Goal: Information Seeking & Learning: Learn about a topic

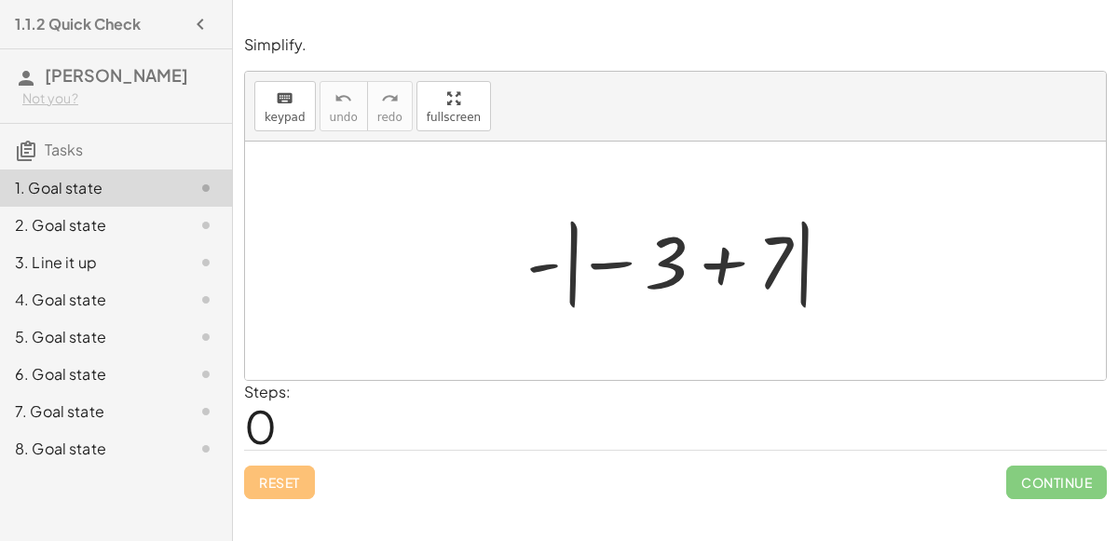
click at [562, 262] on div at bounding box center [683, 261] width 332 height 103
click at [554, 259] on div at bounding box center [683, 261] width 332 height 103
click at [718, 274] on div at bounding box center [683, 261] width 332 height 103
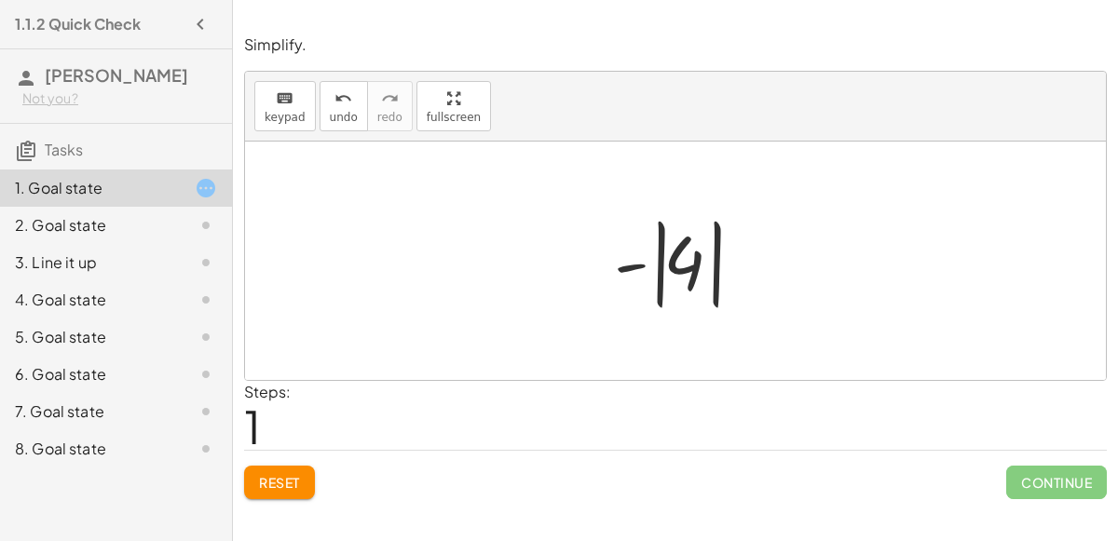
click at [670, 266] on div at bounding box center [683, 261] width 157 height 103
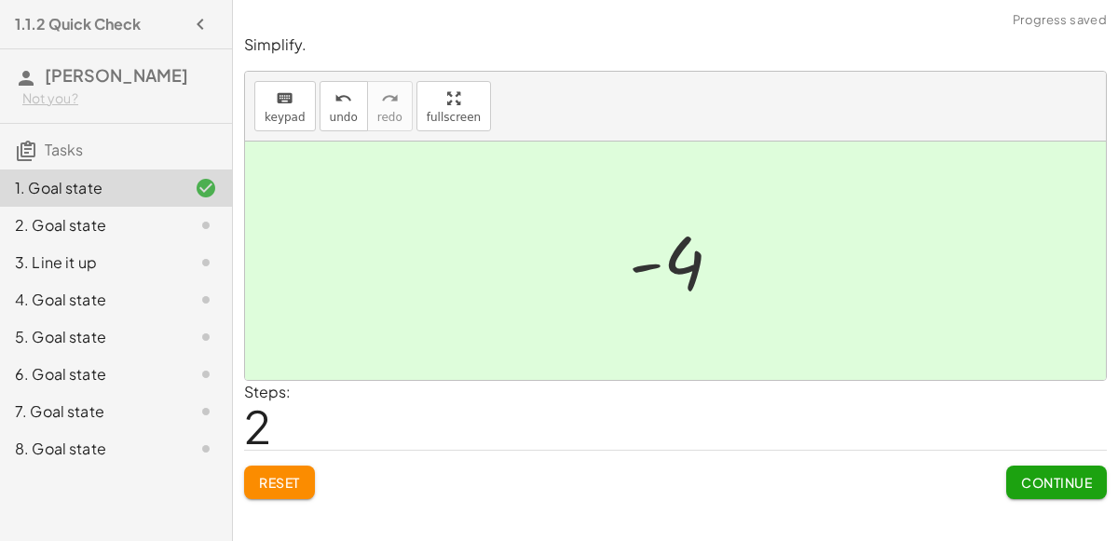
click at [1059, 474] on span "Continue" at bounding box center [1056, 482] width 71 height 17
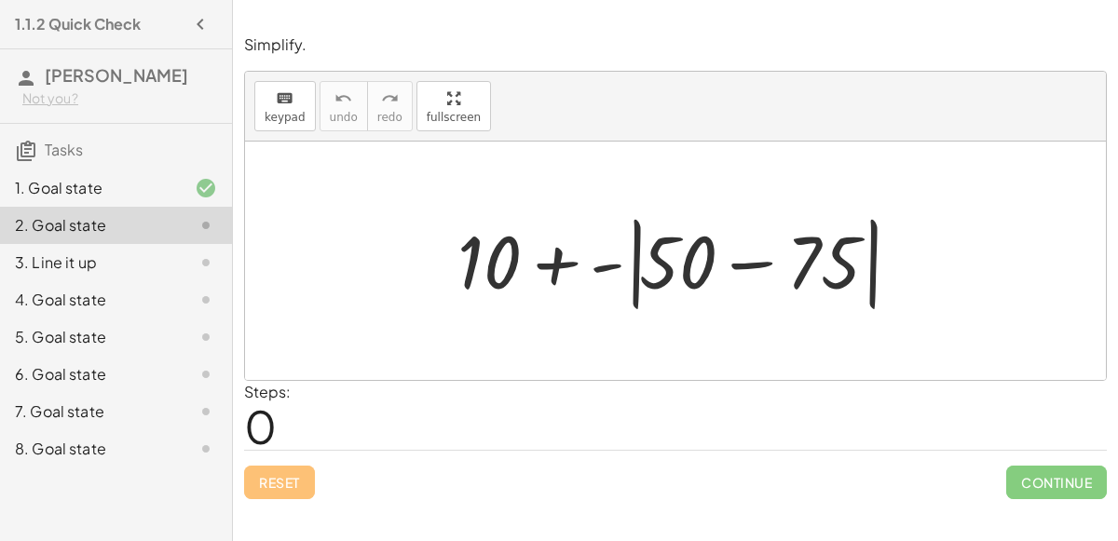
click at [761, 261] on div at bounding box center [683, 261] width 470 height 107
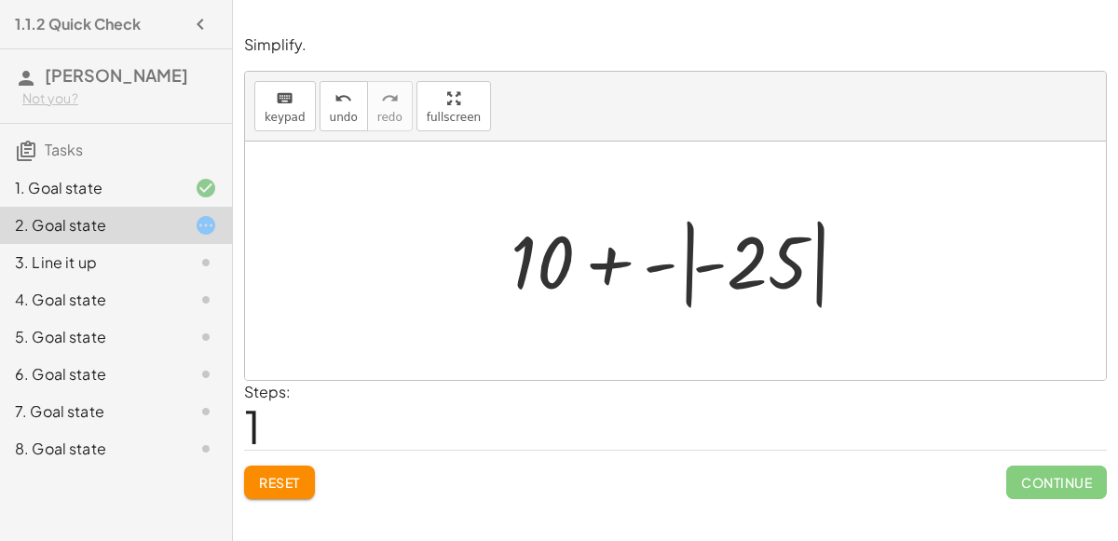
click at [653, 264] on div at bounding box center [682, 261] width 363 height 103
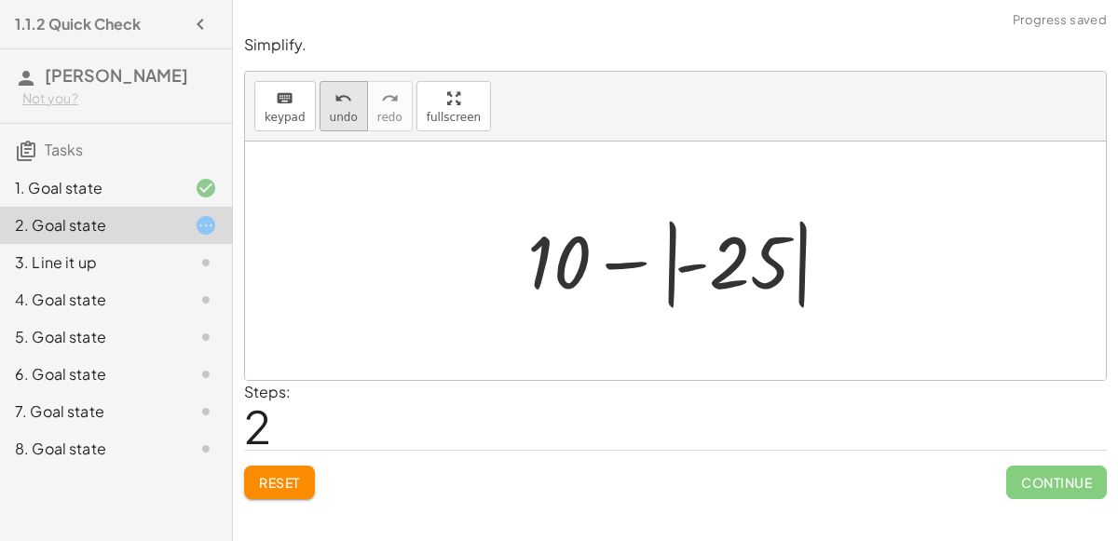
click at [332, 108] on button "undo undo" at bounding box center [344, 106] width 48 height 50
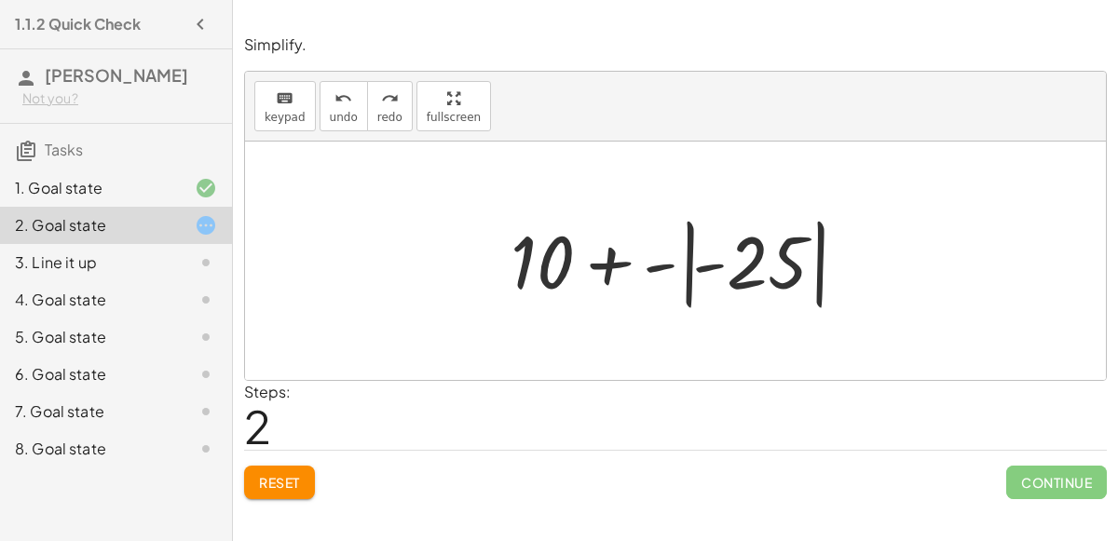
click at [614, 253] on div at bounding box center [682, 261] width 363 height 103
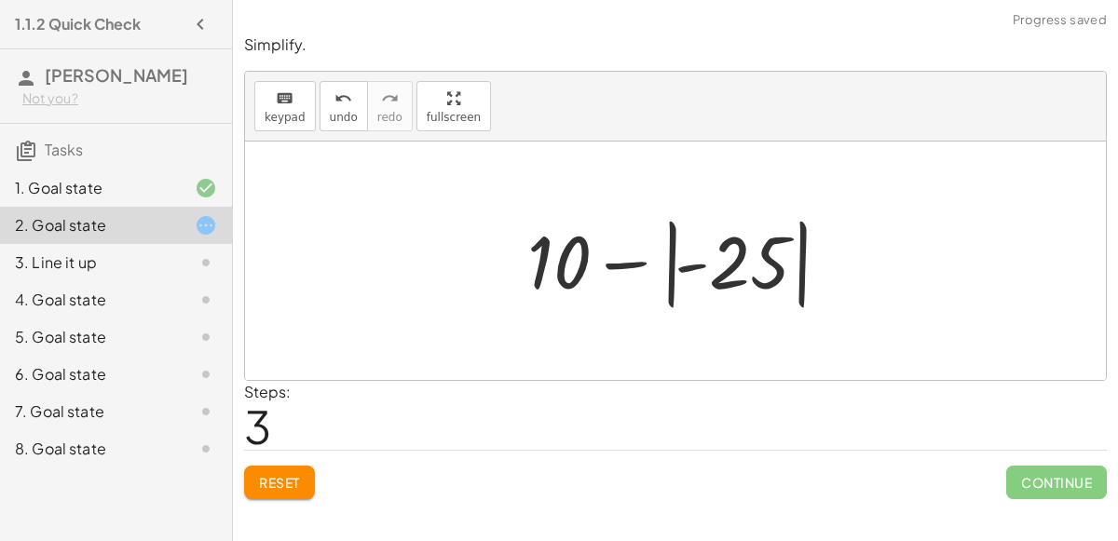
click at [634, 262] on div at bounding box center [682, 261] width 329 height 103
click at [669, 270] on div at bounding box center [682, 261] width 329 height 103
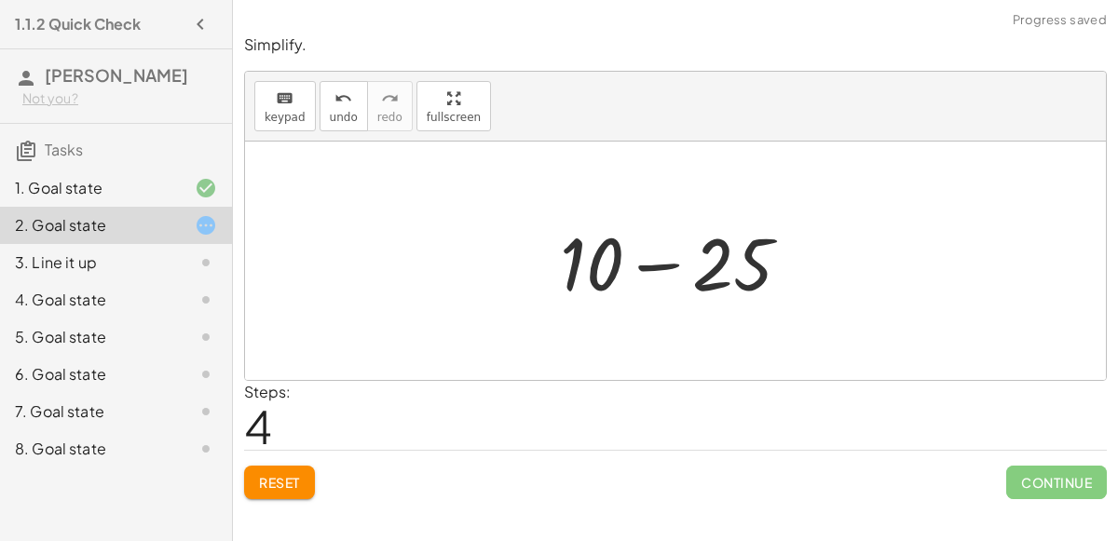
click at [663, 262] on div at bounding box center [683, 261] width 265 height 96
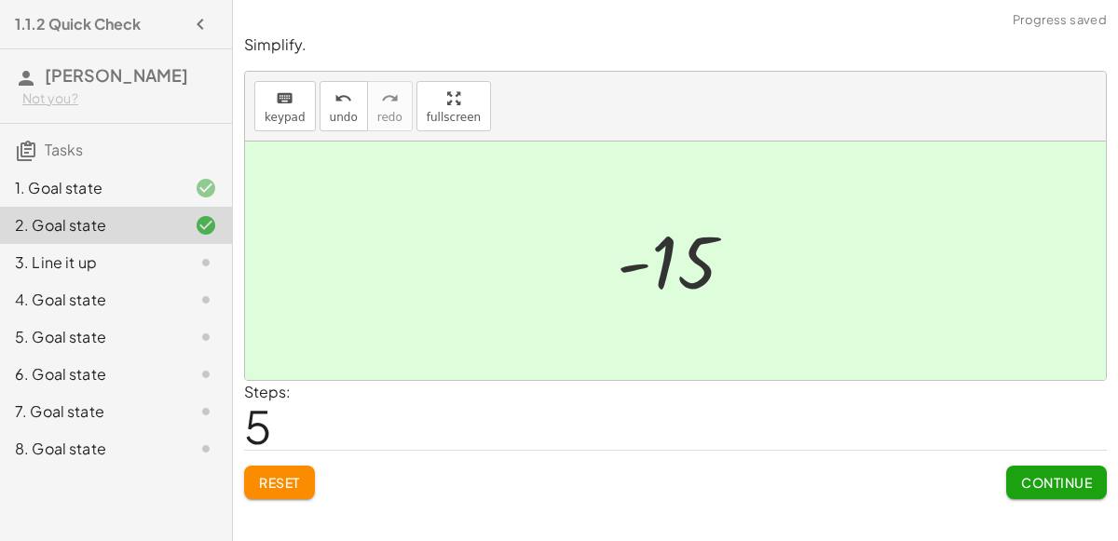
click at [1059, 487] on span "Continue" at bounding box center [1056, 482] width 71 height 17
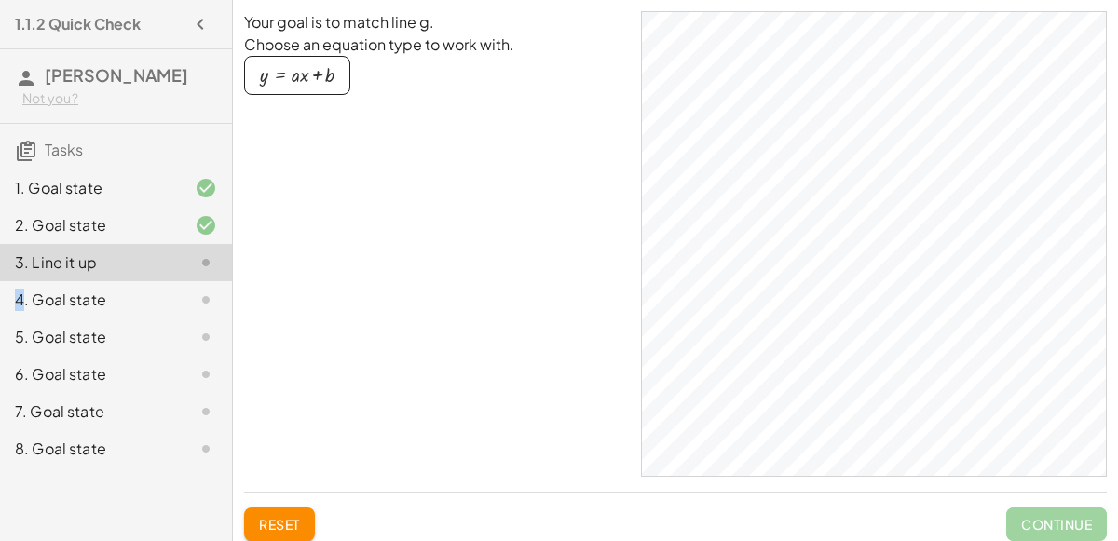
click at [330, 273] on div "Your goal is to match line g. Choose an equation type to work with. y = + · a ·…" at bounding box center [435, 244] width 382 height 466
click at [312, 78] on div "button" at bounding box center [297, 75] width 75 height 20
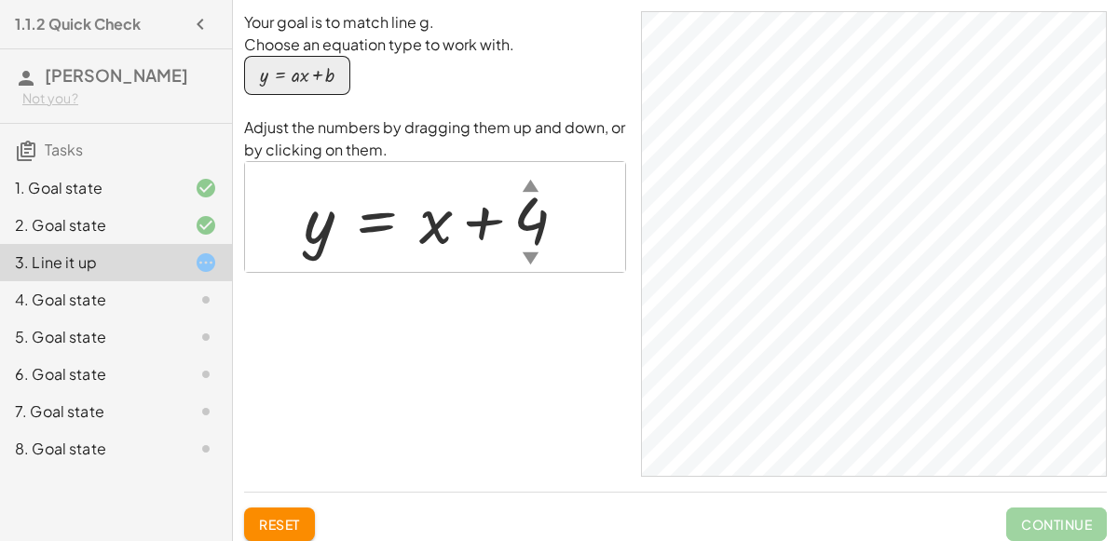
click at [526, 246] on div "▼" at bounding box center [531, 257] width 16 height 23
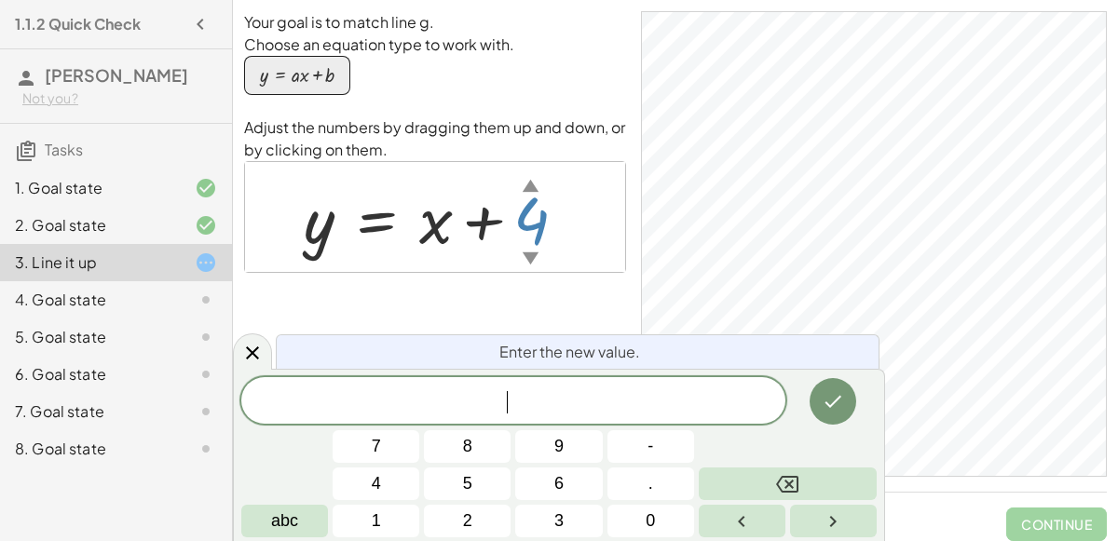
click at [487, 222] on div at bounding box center [442, 217] width 296 height 85
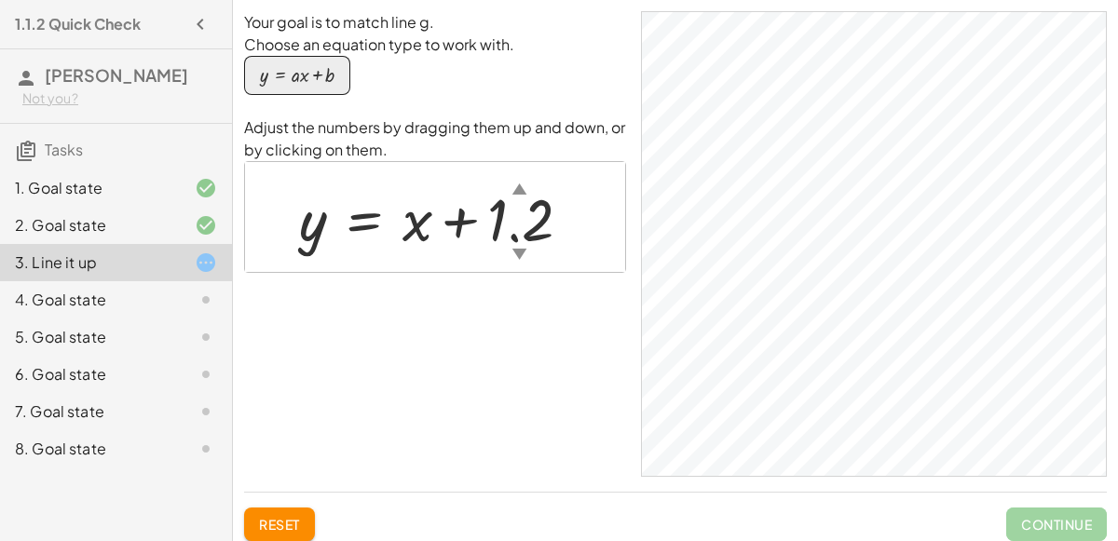
click at [534, 204] on div at bounding box center [443, 217] width 306 height 77
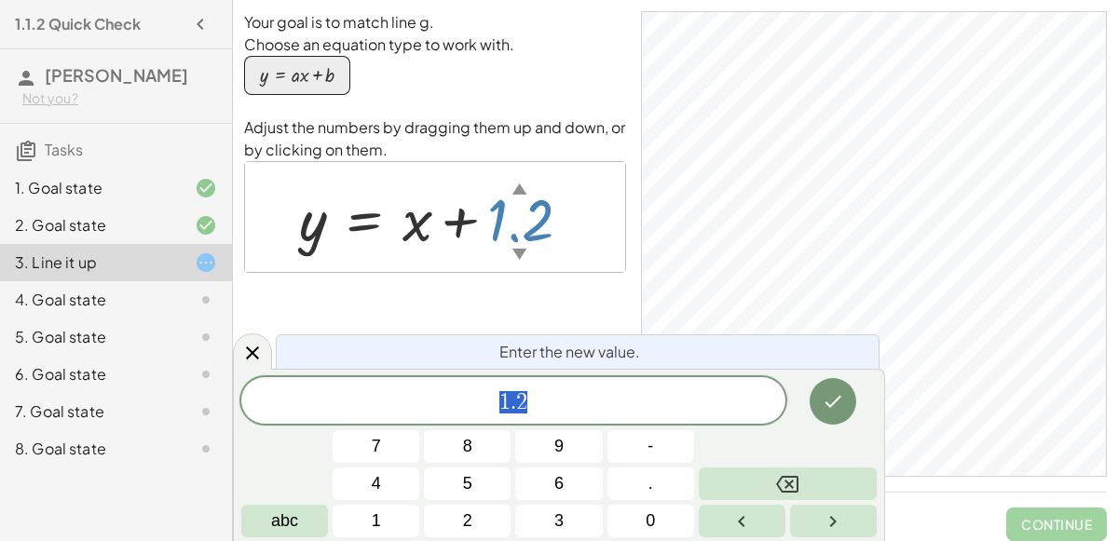
click at [515, 253] on div "▼" at bounding box center [519, 253] width 15 height 20
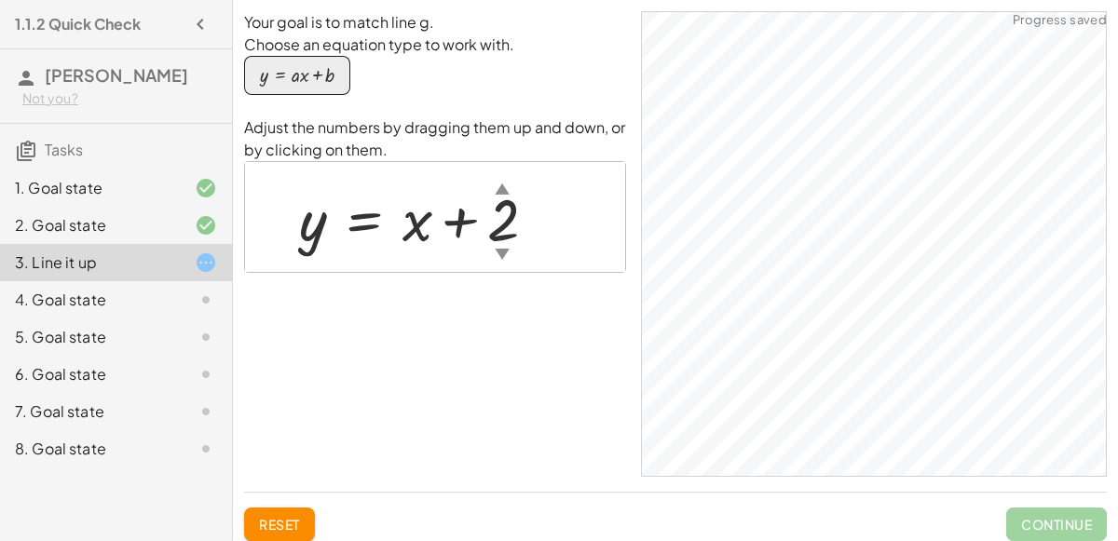
click at [506, 206] on div at bounding box center [425, 217] width 271 height 77
click at [496, 215] on div at bounding box center [419, 217] width 259 height 77
click at [504, 234] on div at bounding box center [443, 217] width 306 height 77
click at [517, 200] on div at bounding box center [442, 217] width 305 height 77
click at [402, 237] on div at bounding box center [426, 217] width 272 height 77
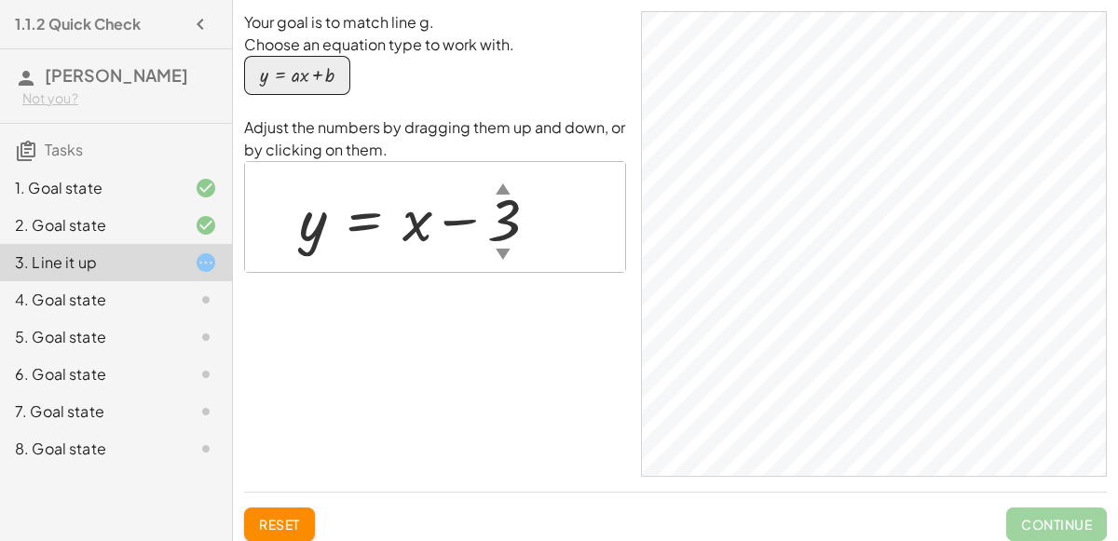
click at [498, 233] on div at bounding box center [426, 217] width 272 height 77
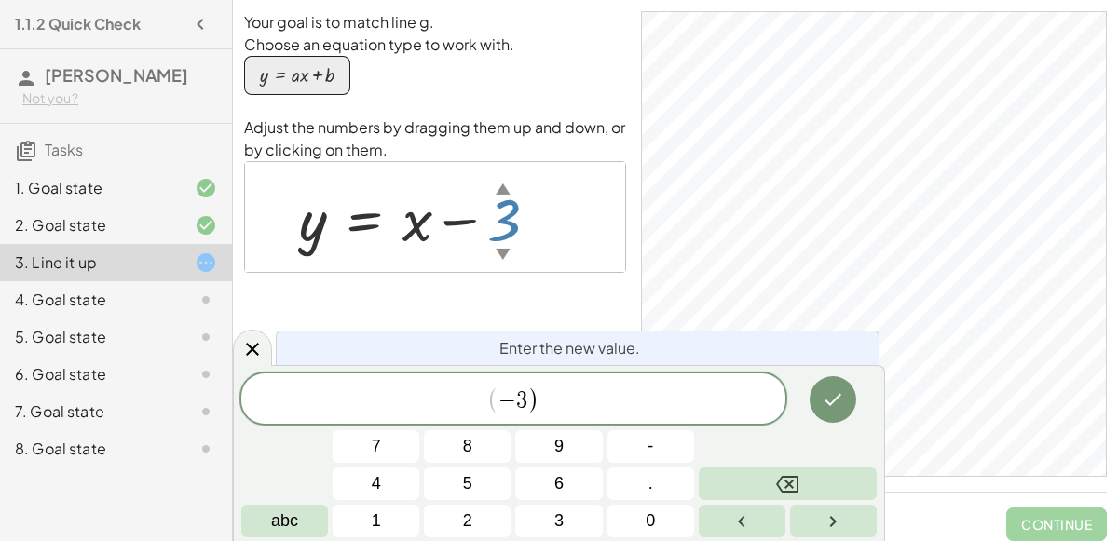
click at [494, 395] on span "(" at bounding box center [493, 400] width 12 height 27
click at [555, 396] on span "( ​ − 3 )" at bounding box center [513, 400] width 544 height 31
click at [111, 356] on div "4. Goal state" at bounding box center [116, 374] width 232 height 37
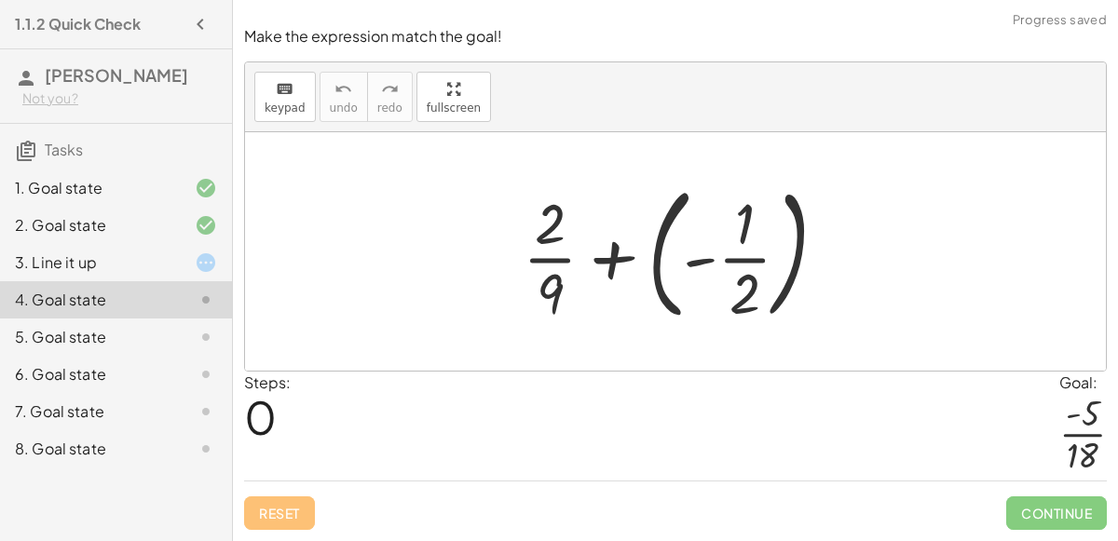
click at [606, 256] on div at bounding box center [682, 251] width 338 height 155
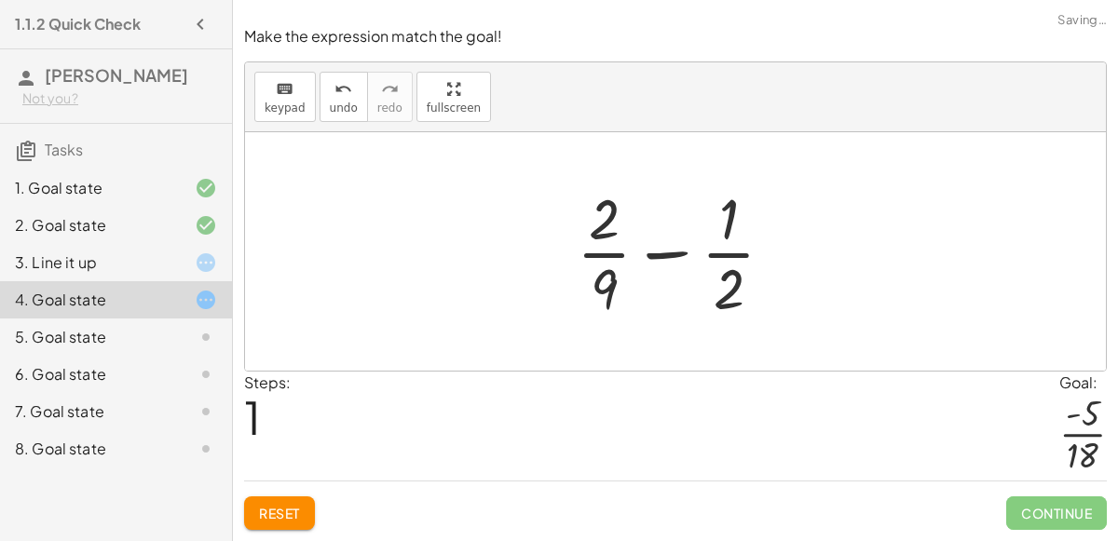
click at [680, 253] on div at bounding box center [682, 251] width 231 height 143
click at [725, 291] on div at bounding box center [682, 251] width 231 height 143
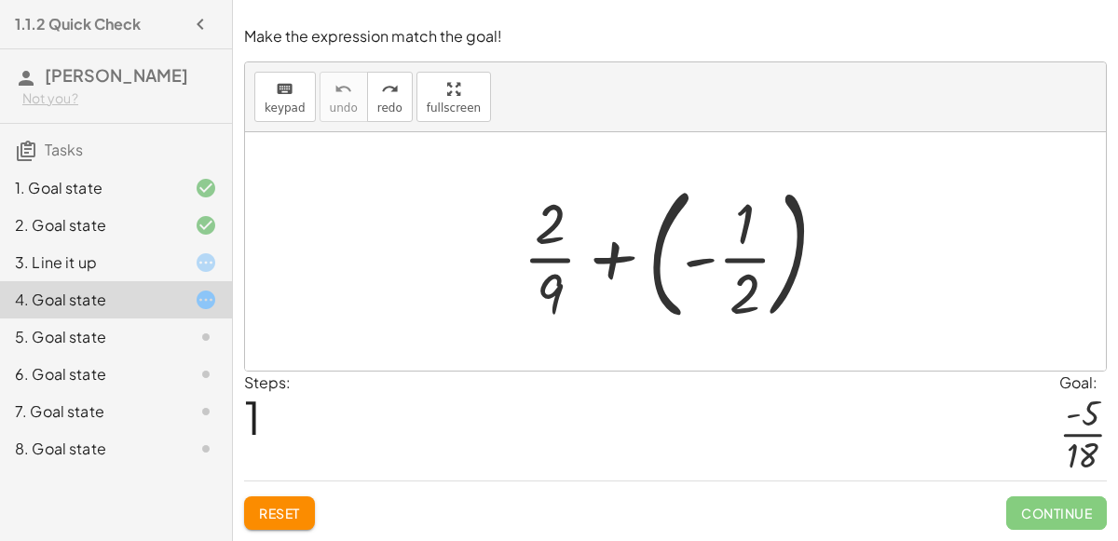
click at [745, 291] on div at bounding box center [682, 251] width 338 height 155
click at [549, 267] on div at bounding box center [682, 251] width 338 height 155
click at [730, 265] on div at bounding box center [682, 251] width 338 height 155
click at [698, 267] on div at bounding box center [682, 251] width 338 height 155
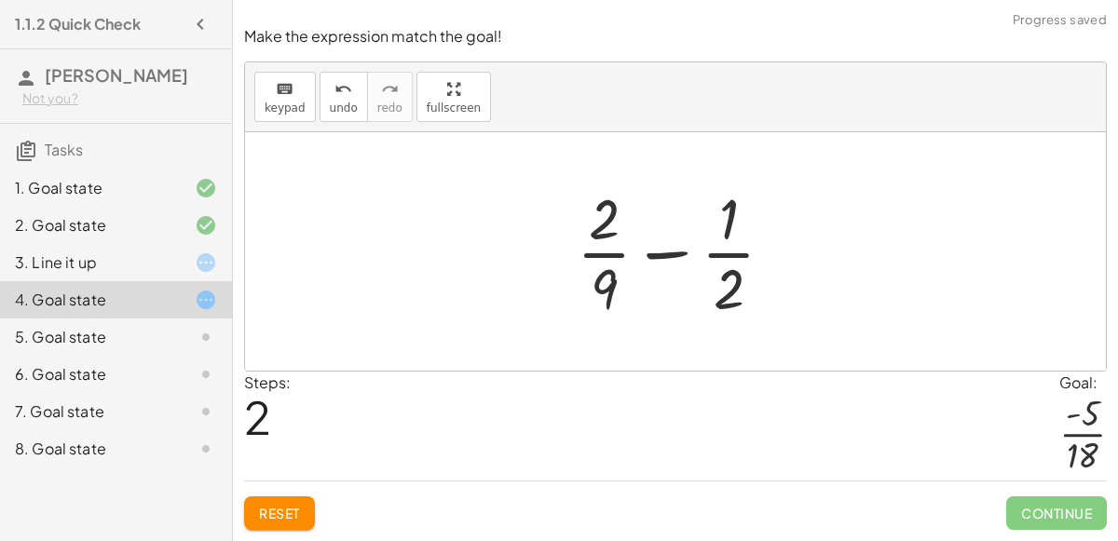
click at [679, 255] on div at bounding box center [682, 251] width 231 height 143
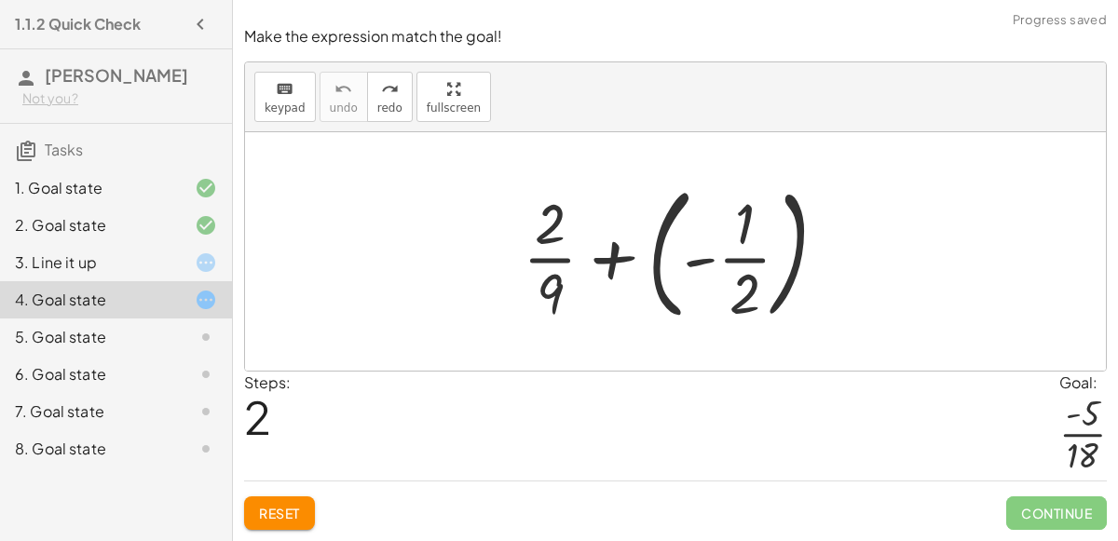
click at [611, 260] on div at bounding box center [682, 251] width 338 height 155
click at [705, 263] on div at bounding box center [682, 251] width 338 height 155
click at [627, 256] on div at bounding box center [682, 251] width 338 height 155
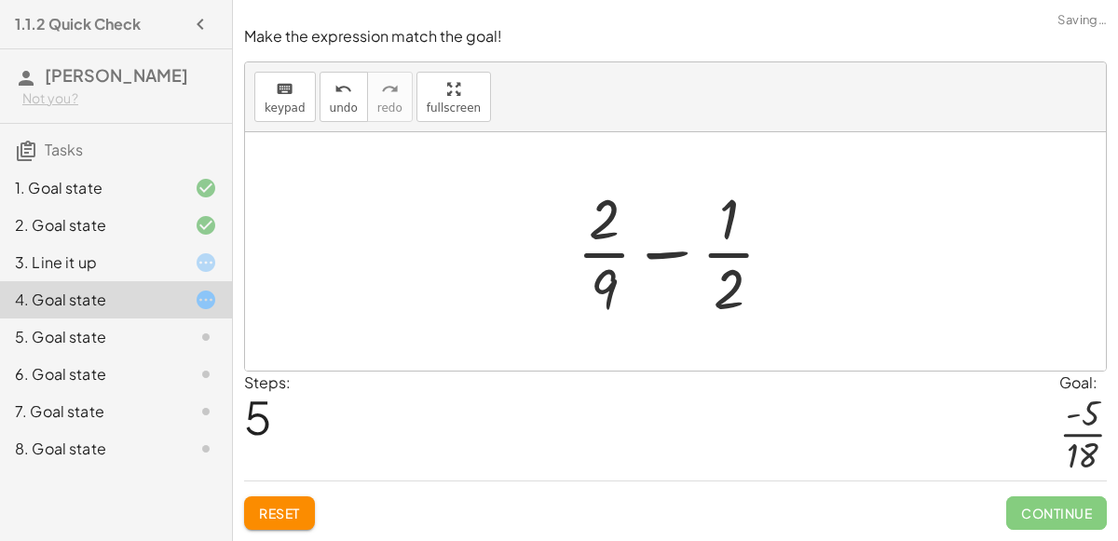
click at [656, 254] on div at bounding box center [682, 251] width 231 height 143
click at [598, 289] on div at bounding box center [682, 251] width 231 height 143
drag, startPoint x: 598, startPoint y: 289, endPoint x: 725, endPoint y: 212, distance: 148.5
click at [725, 212] on div at bounding box center [682, 251] width 231 height 143
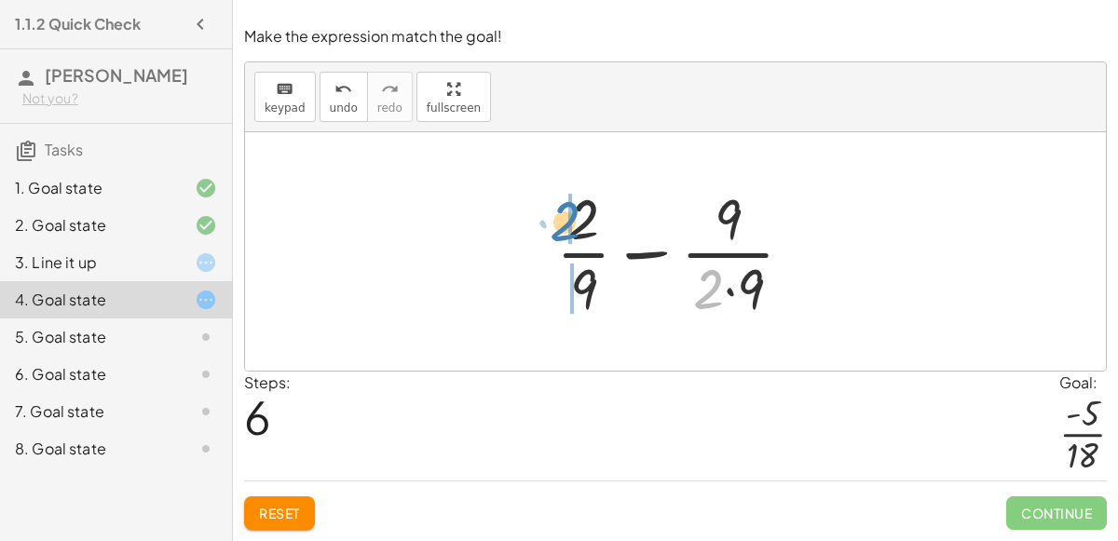
drag, startPoint x: 713, startPoint y: 300, endPoint x: 573, endPoint y: 236, distance: 153.9
click at [573, 236] on div at bounding box center [682, 251] width 271 height 143
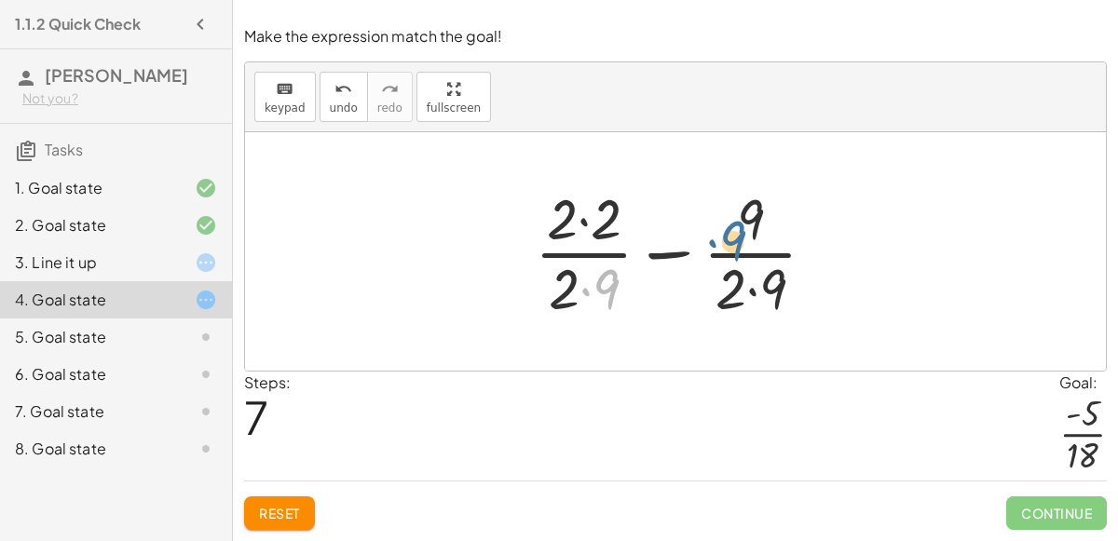
drag, startPoint x: 609, startPoint y: 284, endPoint x: 739, endPoint y: 235, distance: 138.6
click at [739, 235] on div at bounding box center [683, 251] width 315 height 143
drag, startPoint x: 601, startPoint y: 307, endPoint x: 744, endPoint y: 231, distance: 161.3
click at [744, 231] on div at bounding box center [683, 251] width 315 height 143
click at [665, 255] on div at bounding box center [683, 251] width 315 height 143
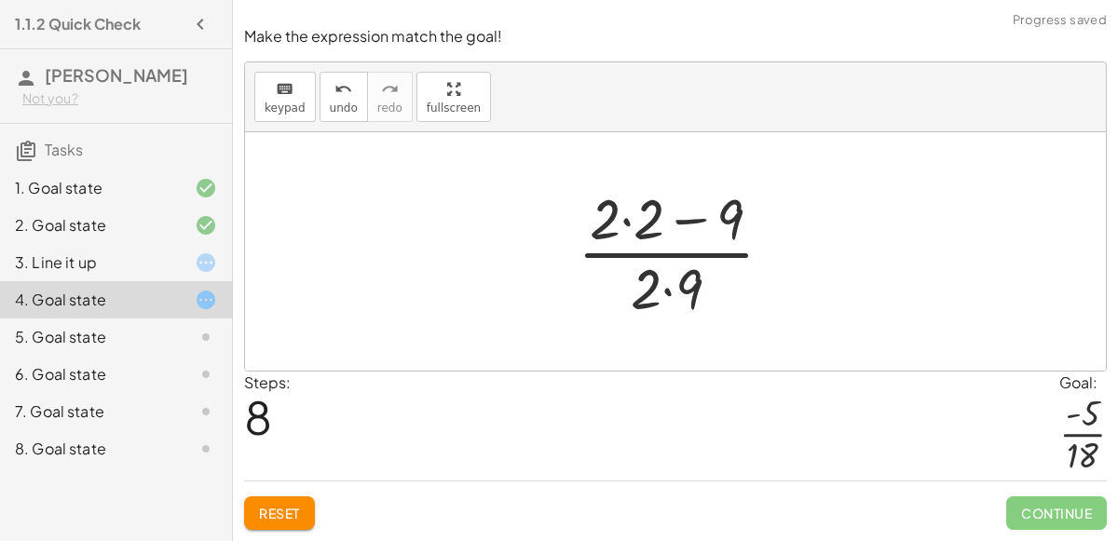
click at [695, 217] on div at bounding box center [682, 251] width 229 height 143
click at [632, 222] on div at bounding box center [682, 251] width 229 height 143
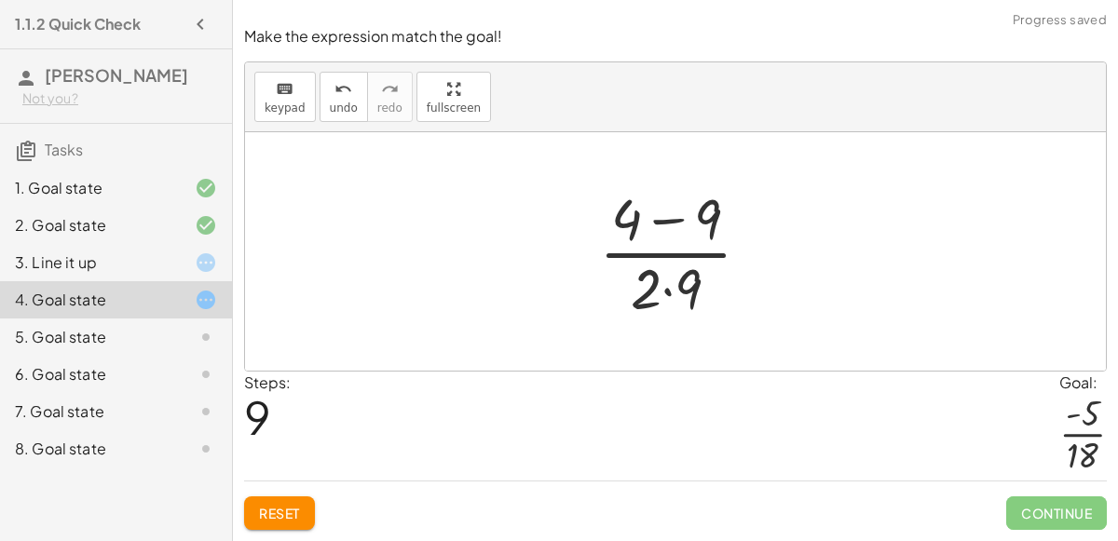
click at [664, 288] on div at bounding box center [682, 251] width 185 height 143
click at [662, 225] on div at bounding box center [682, 251] width 185 height 143
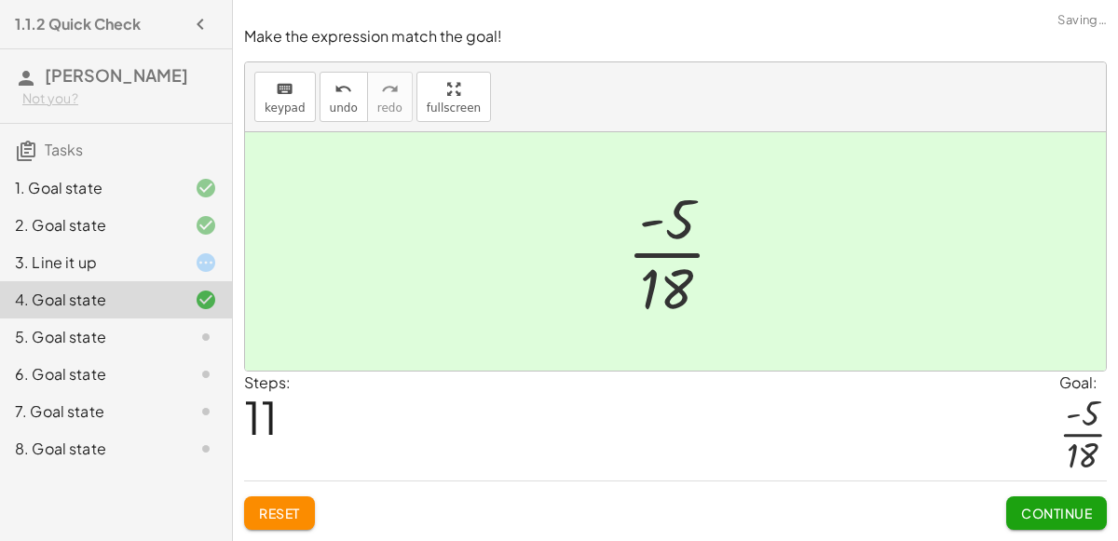
click at [1045, 516] on span "Continue" at bounding box center [1056, 513] width 71 height 17
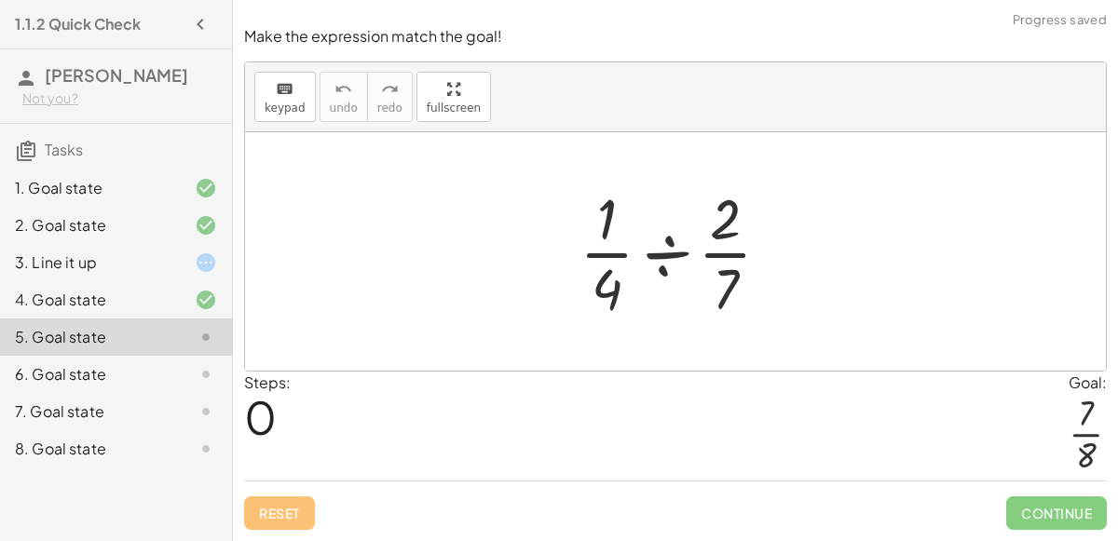
click at [662, 241] on div at bounding box center [682, 251] width 225 height 143
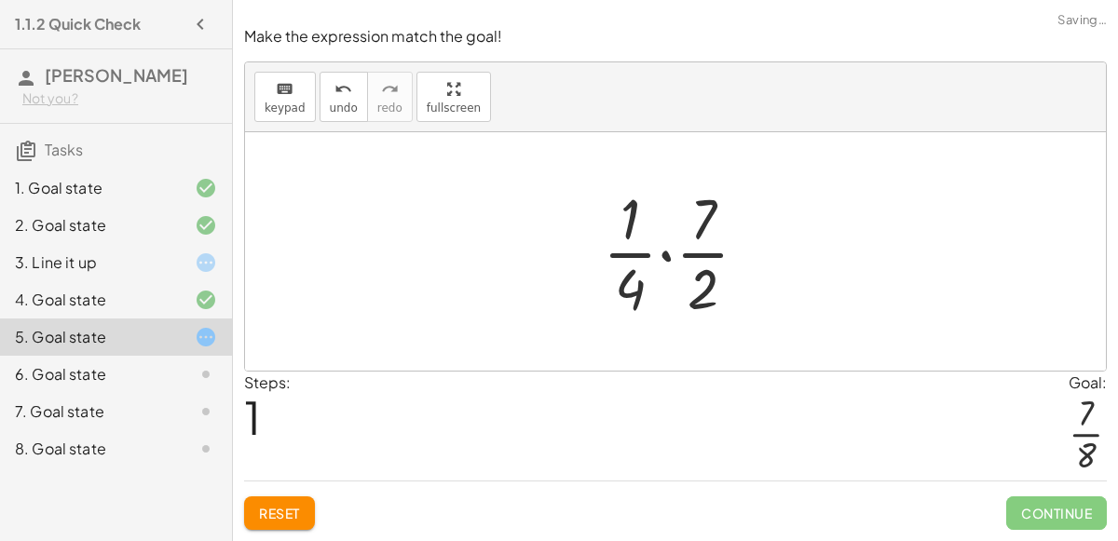
click at [663, 254] on div at bounding box center [683, 251] width 179 height 143
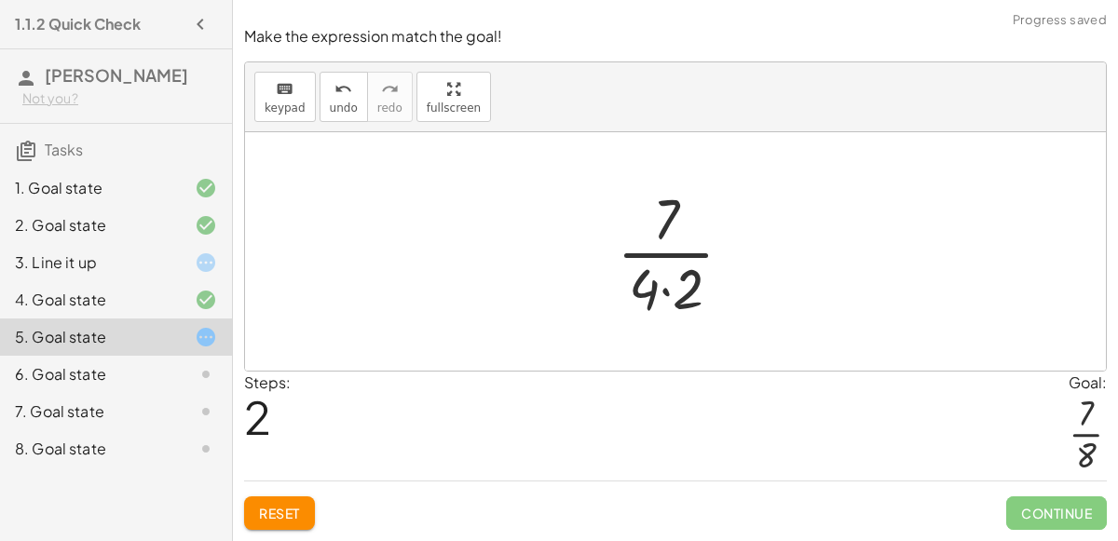
click at [663, 285] on div at bounding box center [683, 251] width 150 height 143
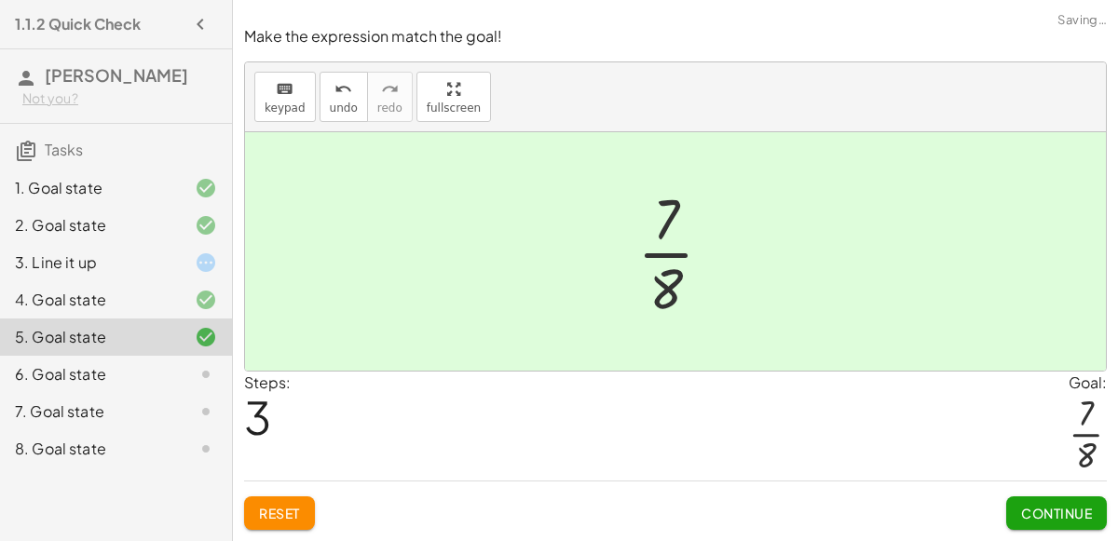
click at [1047, 496] on div "Continue" at bounding box center [1056, 506] width 101 height 48
click at [1049, 501] on button "Continue" at bounding box center [1056, 514] width 101 height 34
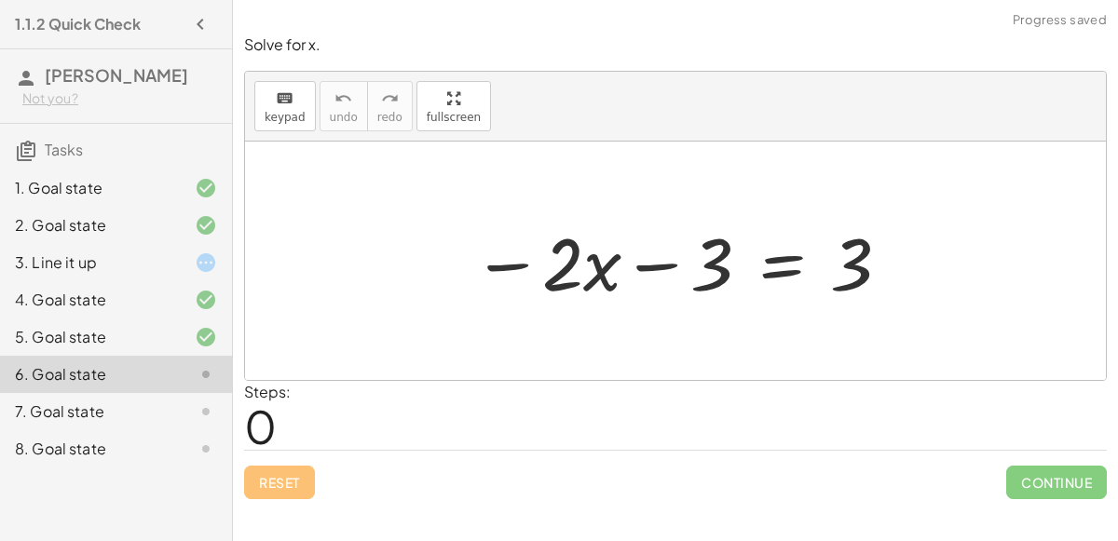
click at [506, 264] on div at bounding box center [682, 261] width 439 height 96
click at [636, 261] on div at bounding box center [682, 261] width 439 height 96
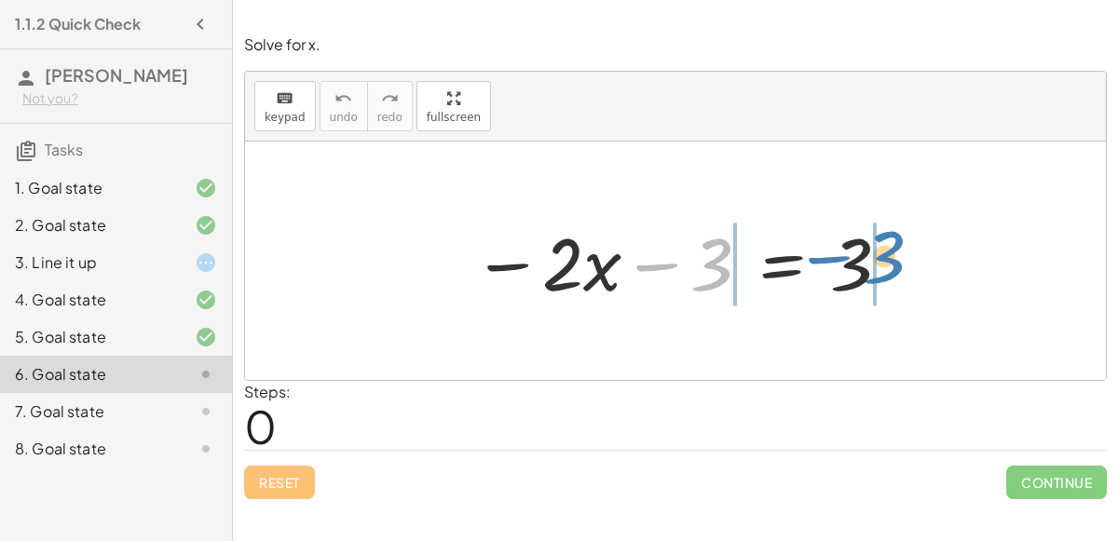
drag, startPoint x: 694, startPoint y: 253, endPoint x: 867, endPoint y: 244, distance: 172.6
click at [867, 244] on div at bounding box center [682, 261] width 439 height 96
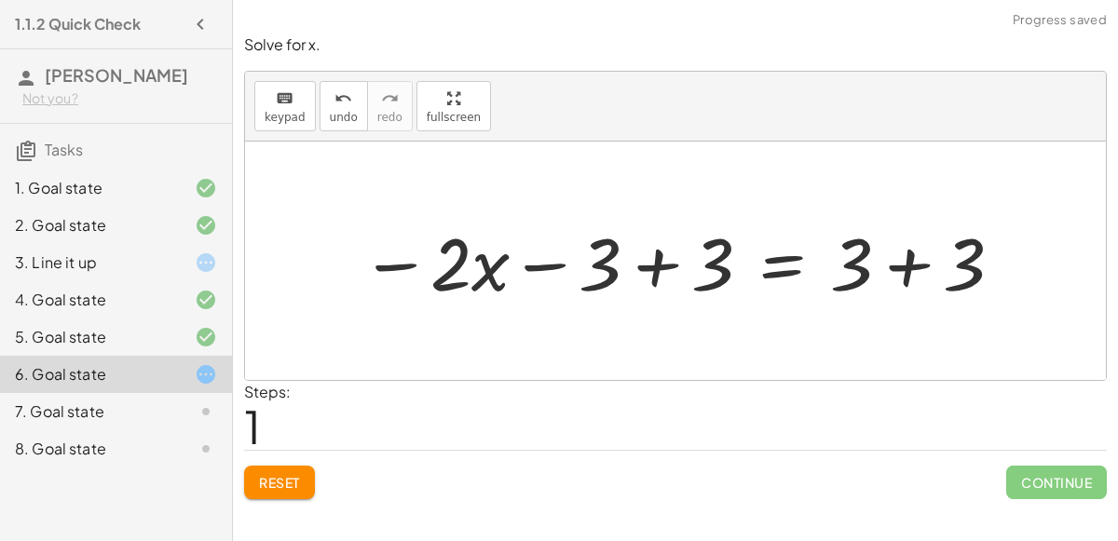
click at [658, 260] on div at bounding box center [682, 261] width 663 height 96
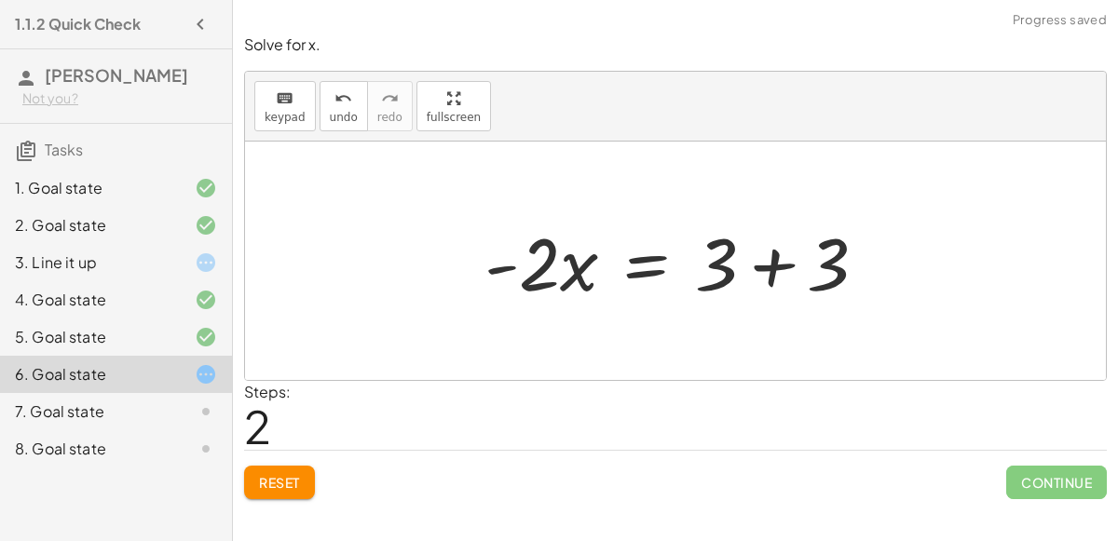
click at [779, 264] on div at bounding box center [683, 261] width 417 height 96
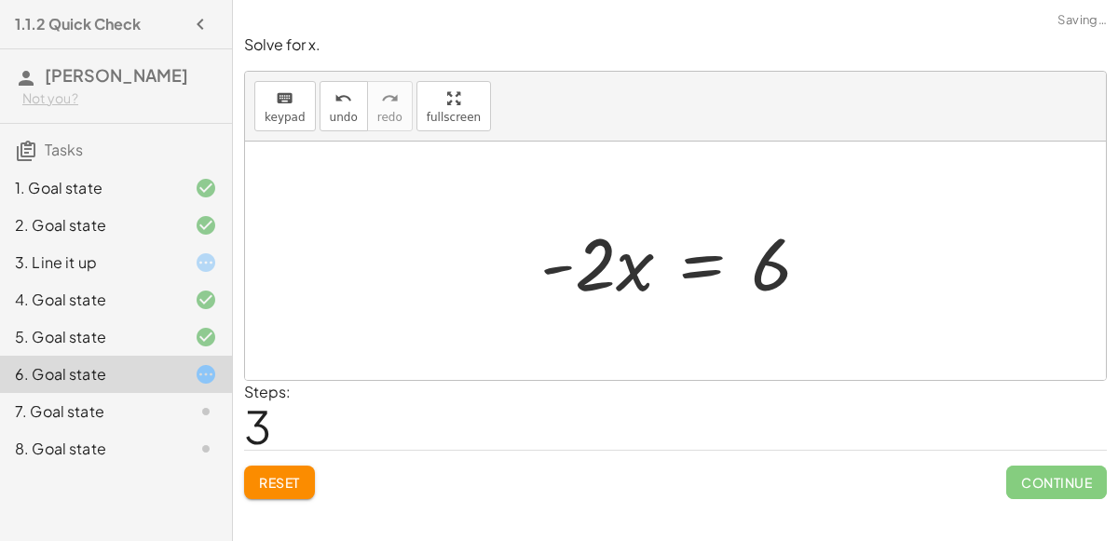
click at [599, 253] on div at bounding box center [682, 261] width 303 height 96
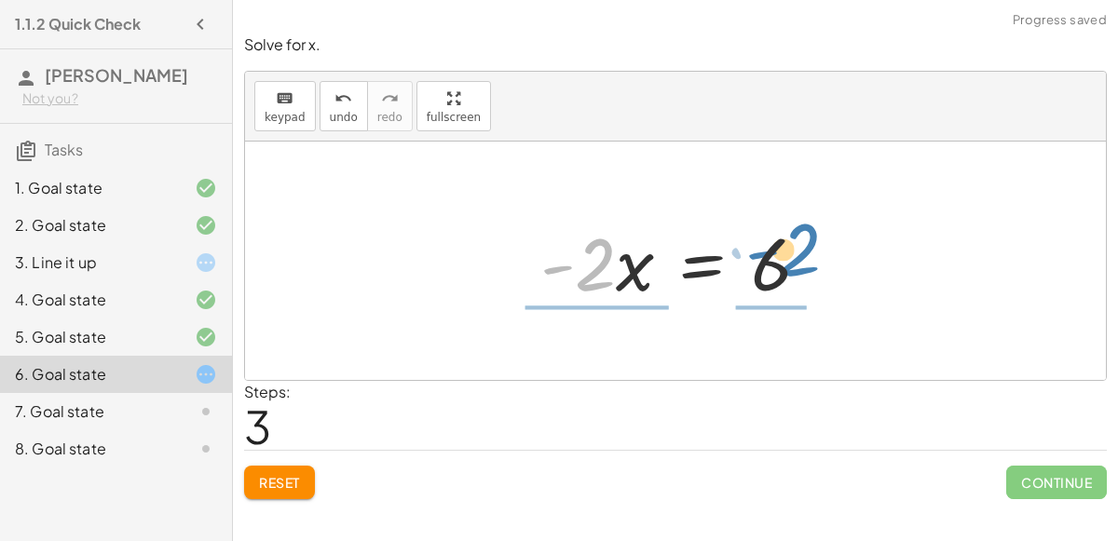
drag, startPoint x: 599, startPoint y: 253, endPoint x: 800, endPoint y: 229, distance: 202.7
click at [800, 229] on div at bounding box center [682, 261] width 303 height 96
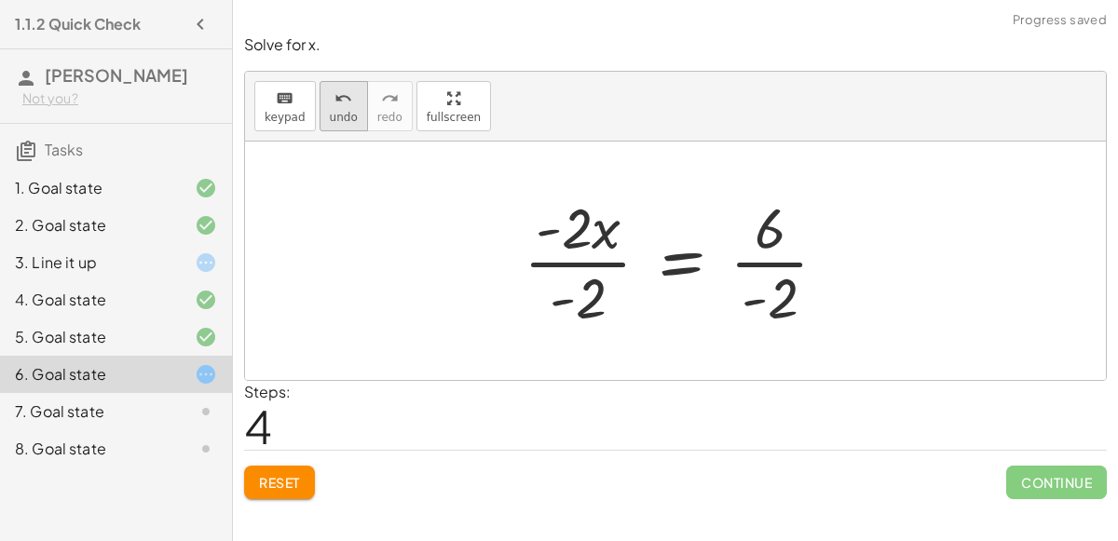
click at [340, 91] on icon "undo" at bounding box center [344, 99] width 18 height 22
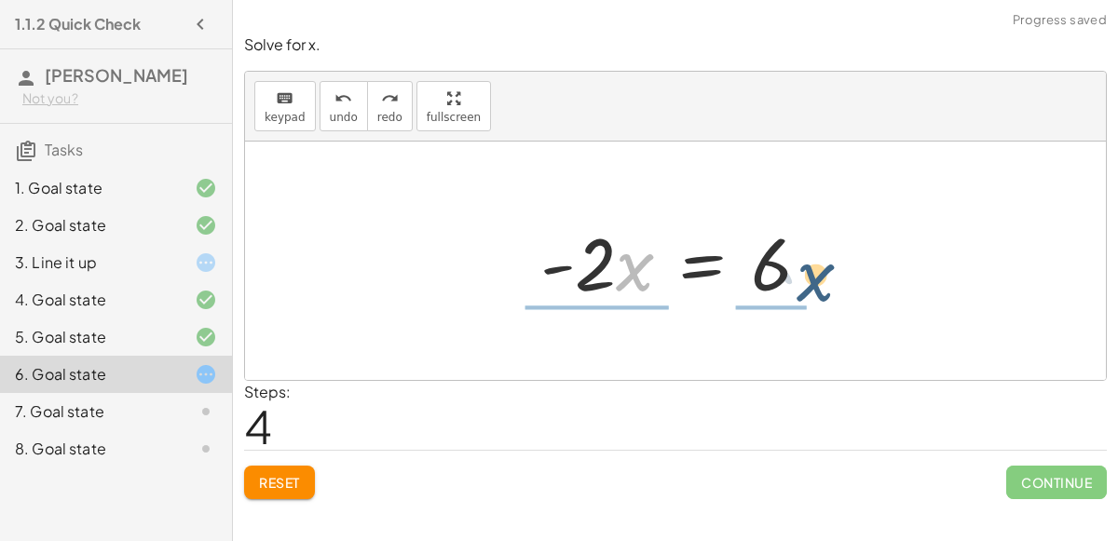
drag, startPoint x: 620, startPoint y: 253, endPoint x: 795, endPoint y: 263, distance: 175.4
click at [795, 263] on div at bounding box center [682, 261] width 303 height 96
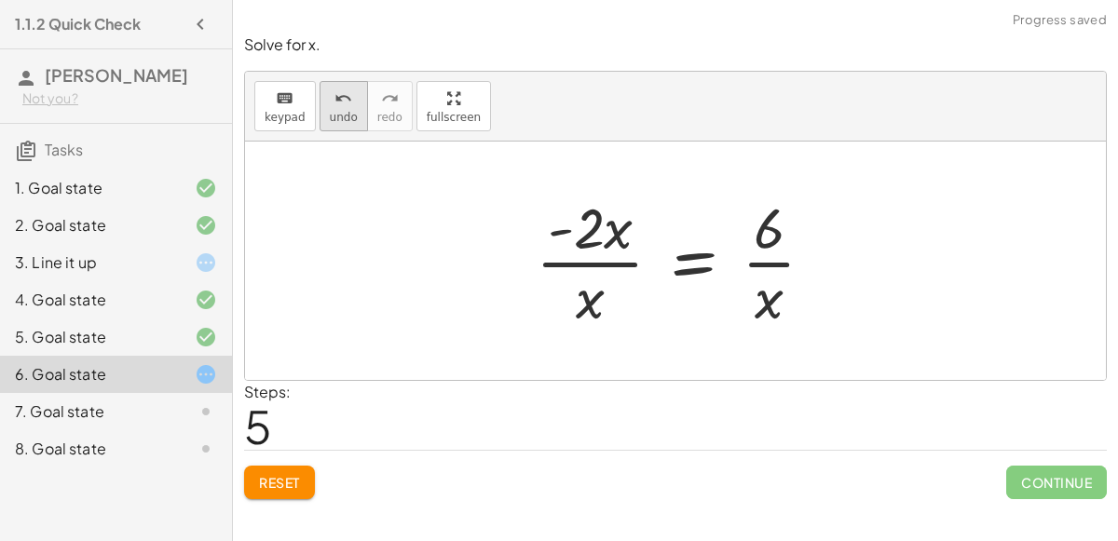
click at [349, 121] on button "undo undo" at bounding box center [344, 106] width 48 height 50
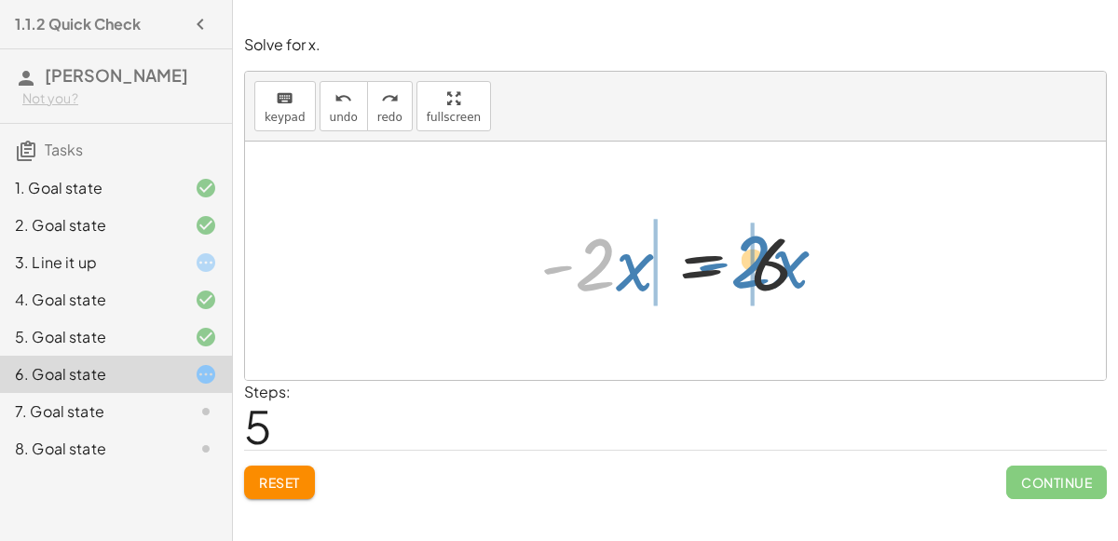
drag, startPoint x: 597, startPoint y: 259, endPoint x: 751, endPoint y: 255, distance: 153.8
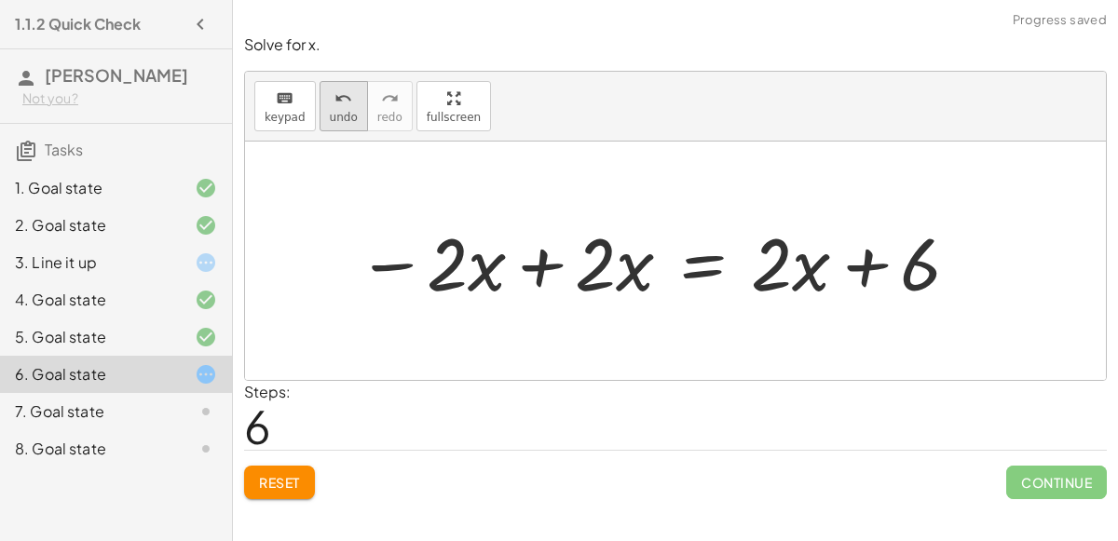
click at [334, 84] on button "undo undo" at bounding box center [344, 106] width 48 height 50
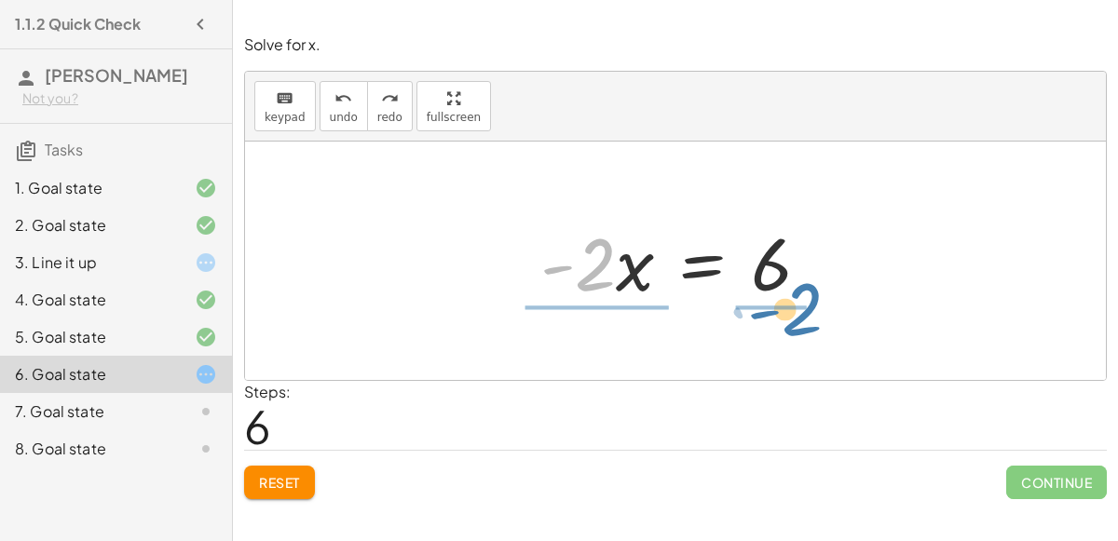
drag, startPoint x: 608, startPoint y: 232, endPoint x: 816, endPoint y: 278, distance: 213.7
click at [816, 278] on div at bounding box center [682, 261] width 303 height 96
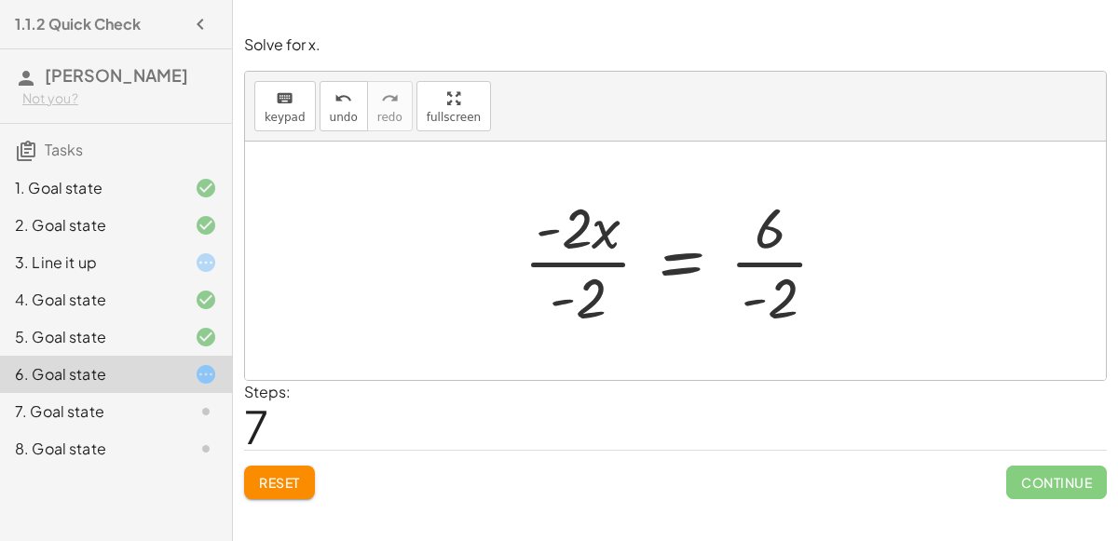
click at [586, 254] on div at bounding box center [683, 260] width 338 height 143
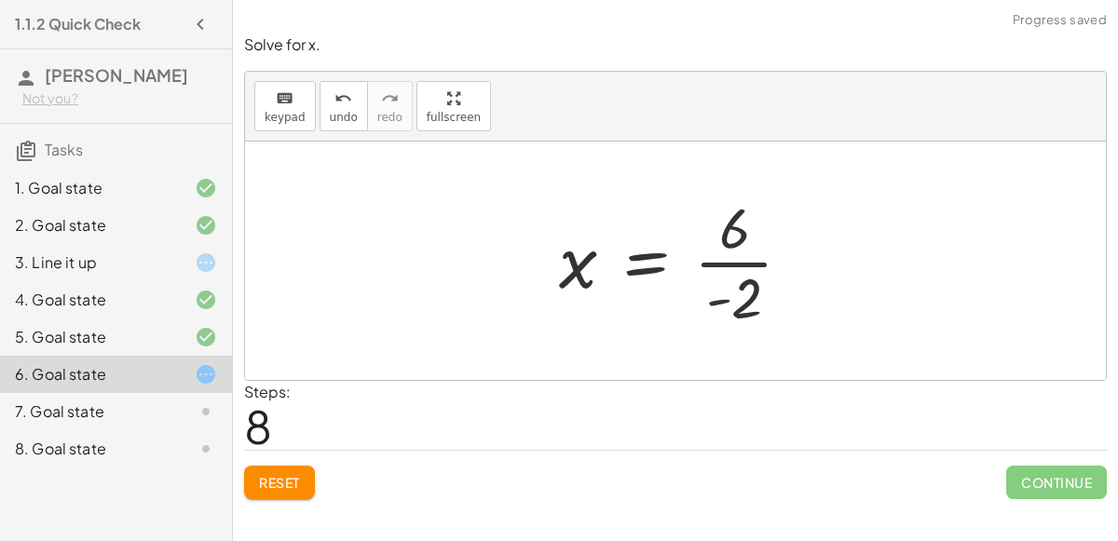
click at [732, 251] on div at bounding box center [683, 260] width 266 height 143
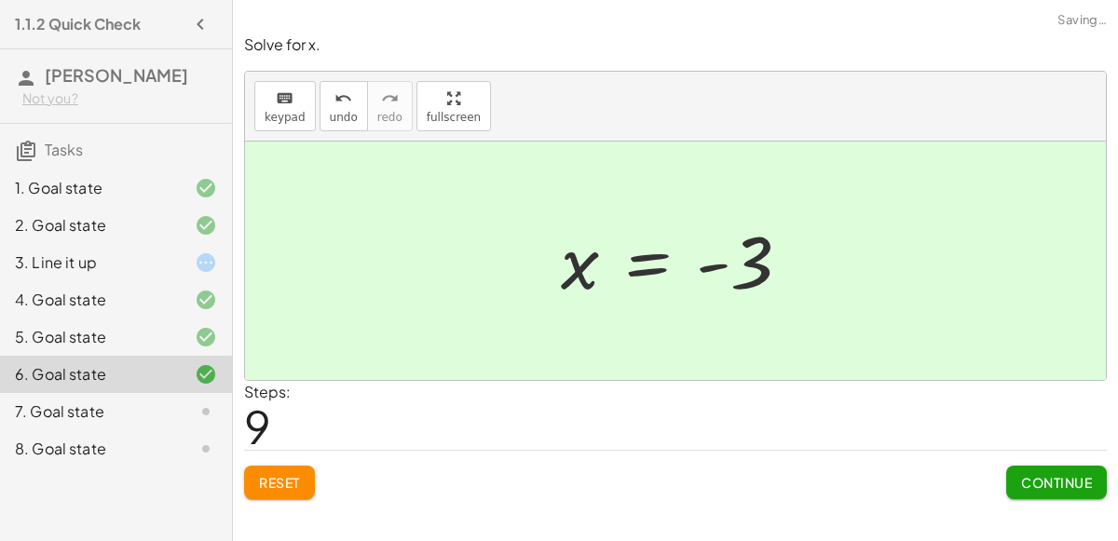
click at [1061, 474] on span "Continue" at bounding box center [1056, 482] width 71 height 17
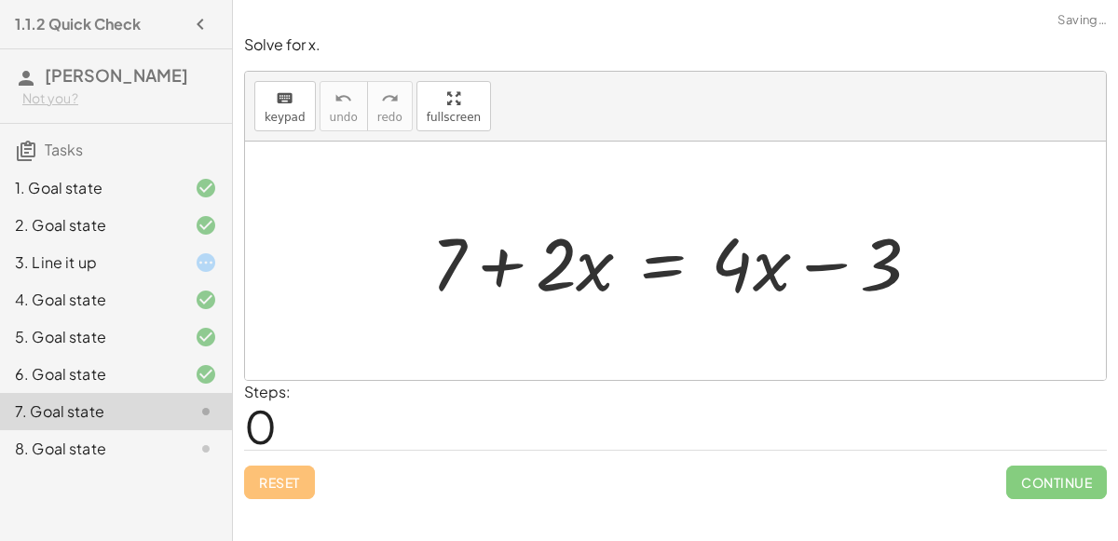
click at [502, 262] on div at bounding box center [683, 261] width 523 height 96
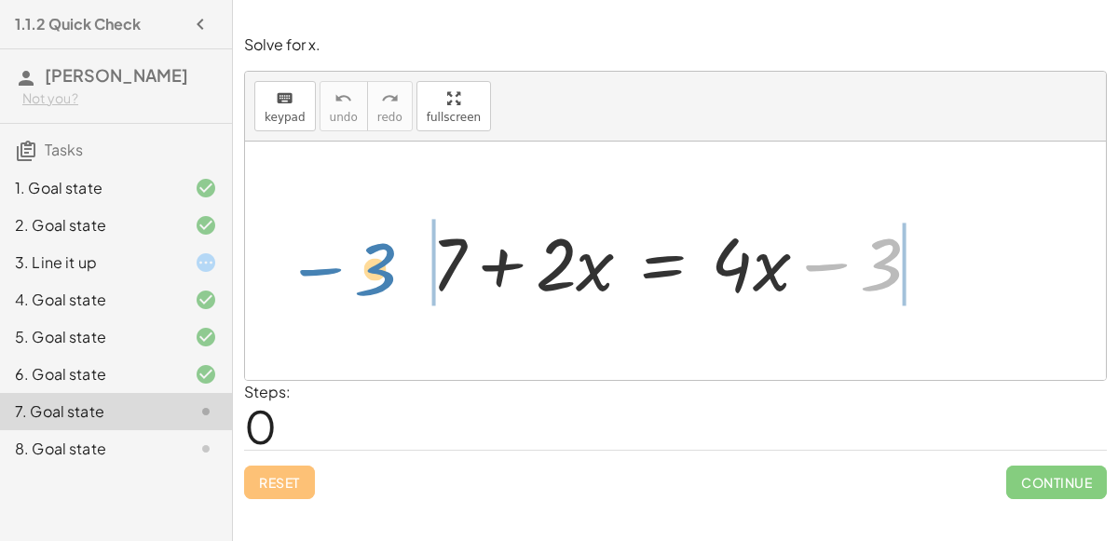
drag, startPoint x: 861, startPoint y: 270, endPoint x: 363, endPoint y: 275, distance: 497.6
click at [363, 275] on div "− 3 + 7 + · 2 · x = + · 4 · x − 3" at bounding box center [675, 261] width 861 height 239
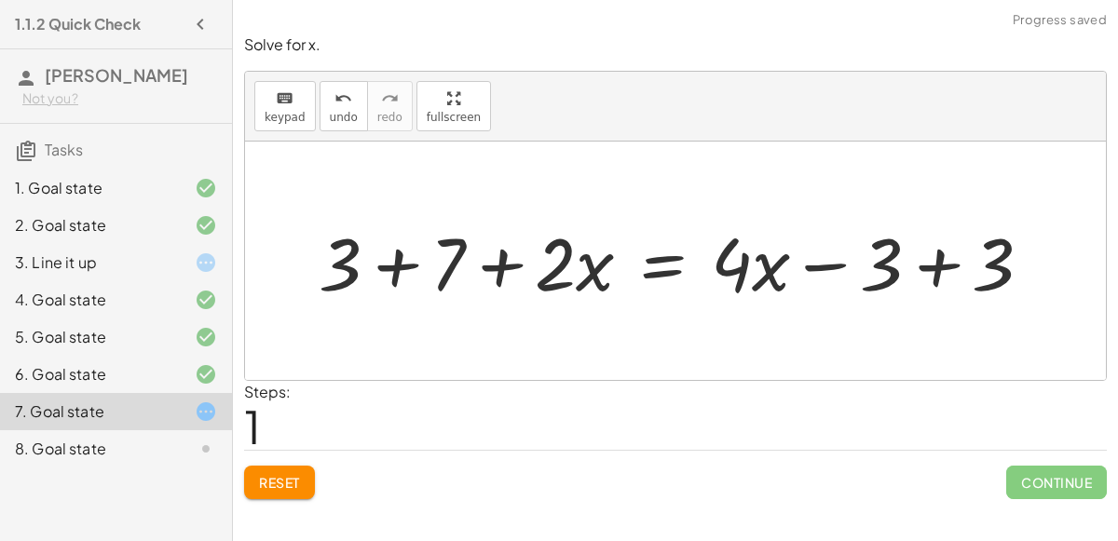
click at [412, 263] on div at bounding box center [682, 261] width 747 height 96
click at [944, 258] on div at bounding box center [724, 261] width 663 height 96
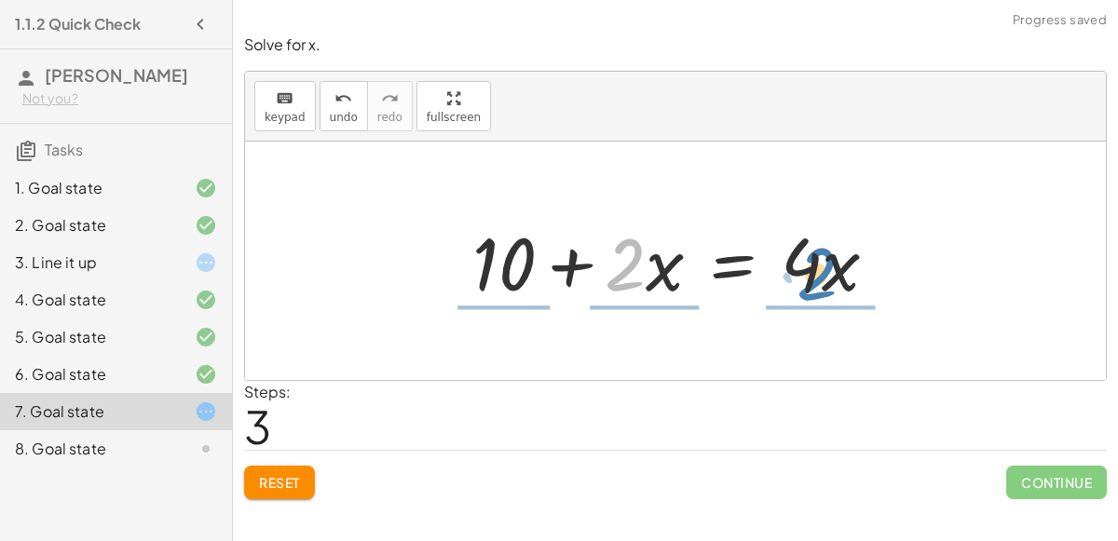
drag, startPoint x: 627, startPoint y: 266, endPoint x: 828, endPoint y: 265, distance: 201.3
click at [828, 265] on div at bounding box center [682, 261] width 439 height 96
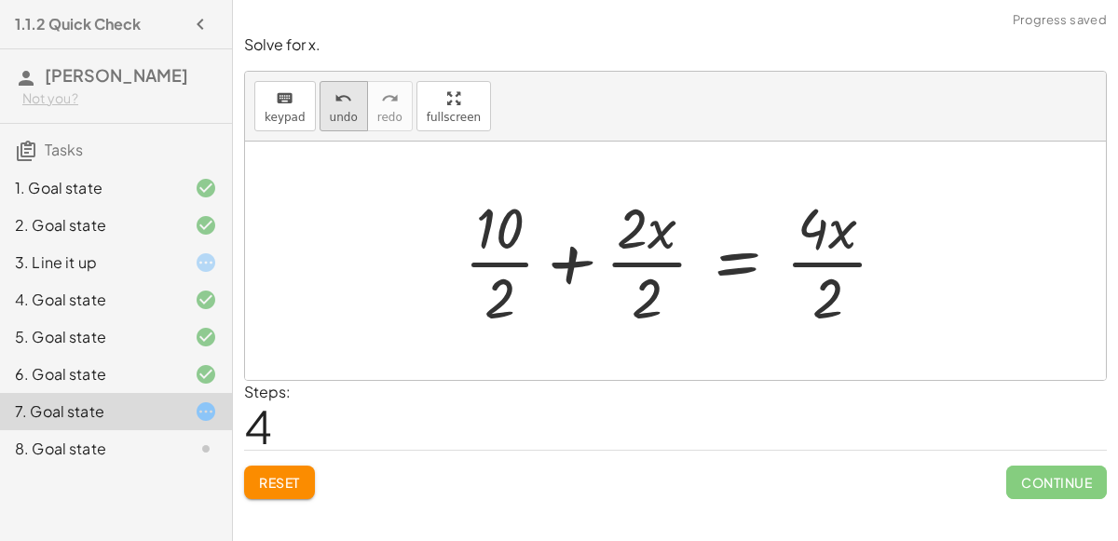
click at [346, 95] on div "undo" at bounding box center [344, 98] width 28 height 22
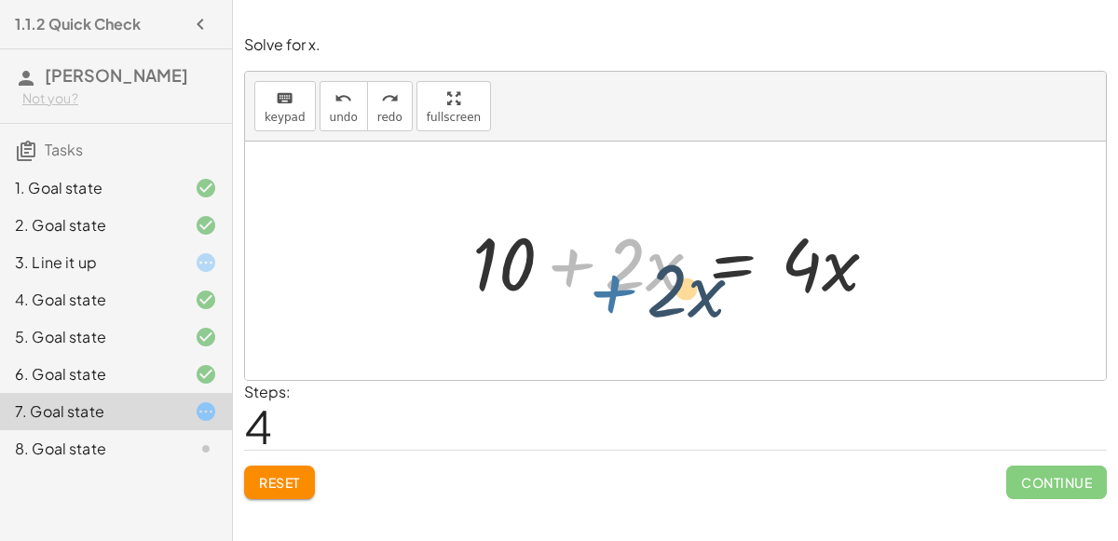
click at [593, 238] on div at bounding box center [682, 261] width 439 height 96
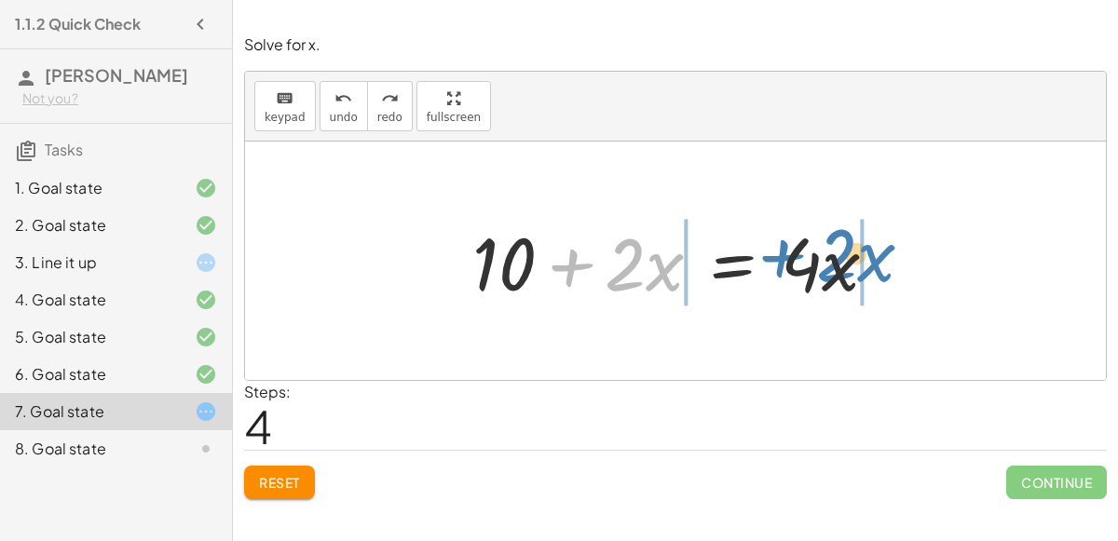
drag, startPoint x: 655, startPoint y: 263, endPoint x: 866, endPoint y: 253, distance: 210.8
click at [866, 253] on div at bounding box center [682, 261] width 439 height 96
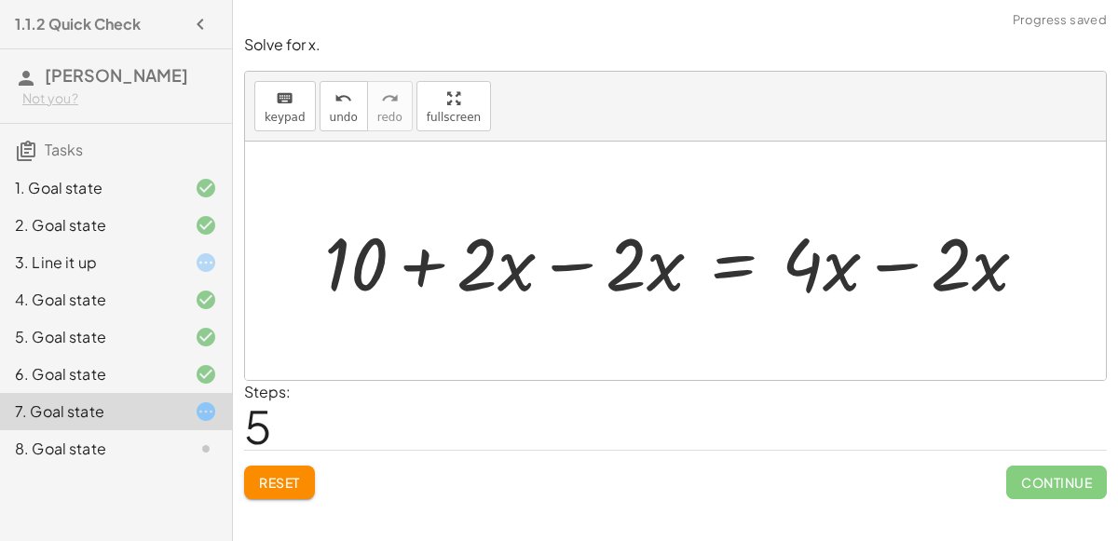
click at [578, 262] on div at bounding box center [683, 261] width 737 height 96
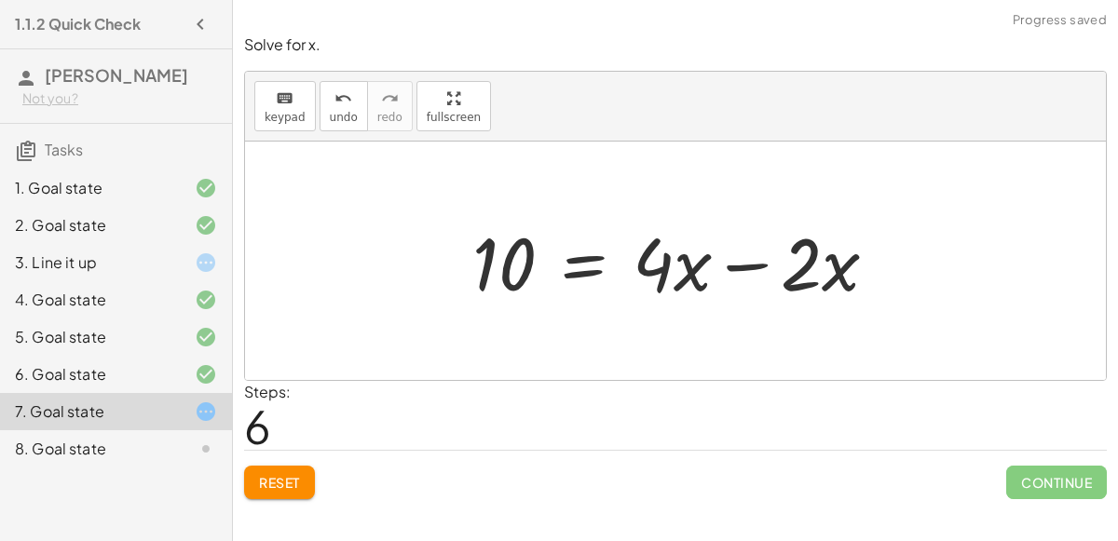
click at [744, 265] on div at bounding box center [682, 261] width 439 height 96
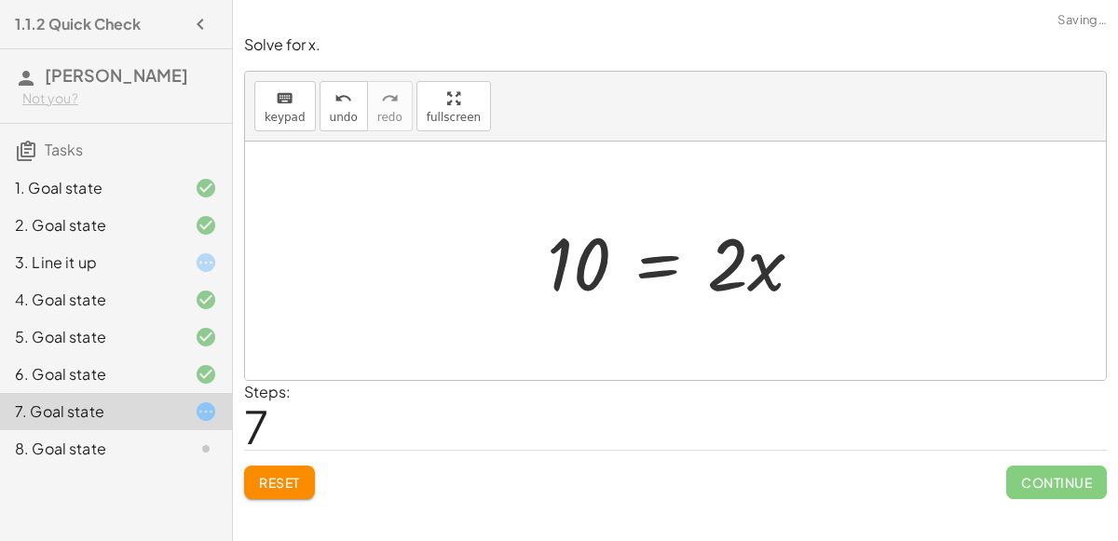
click at [657, 265] on div at bounding box center [683, 261] width 291 height 96
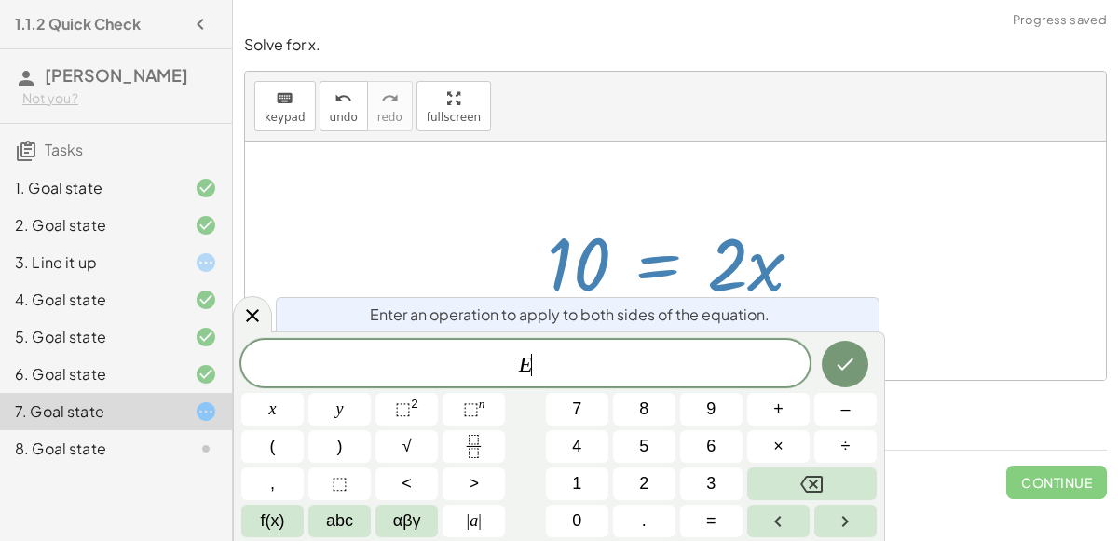
click at [883, 216] on div at bounding box center [675, 261] width 861 height 239
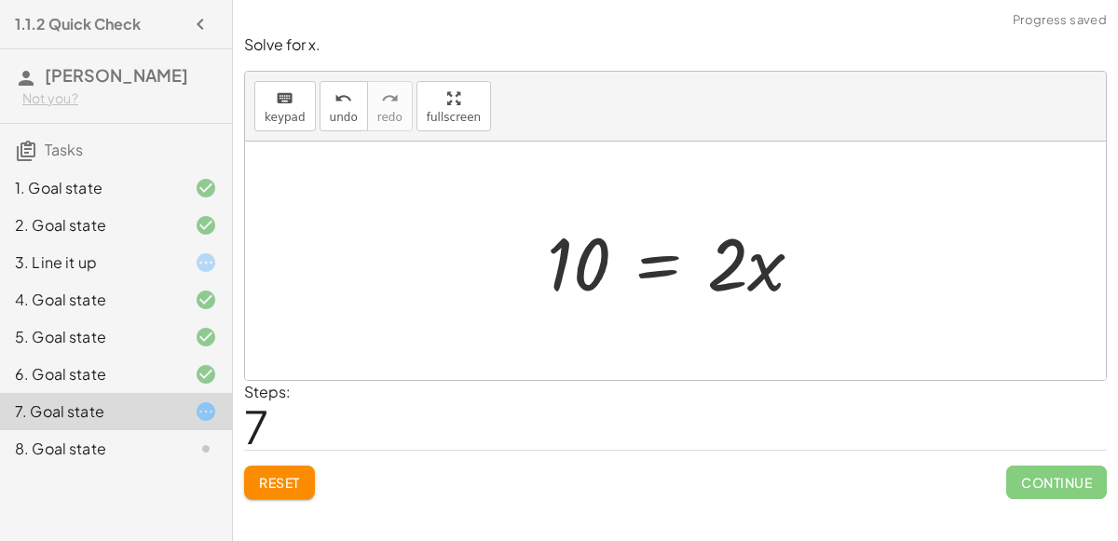
click at [635, 270] on div at bounding box center [683, 261] width 291 height 96
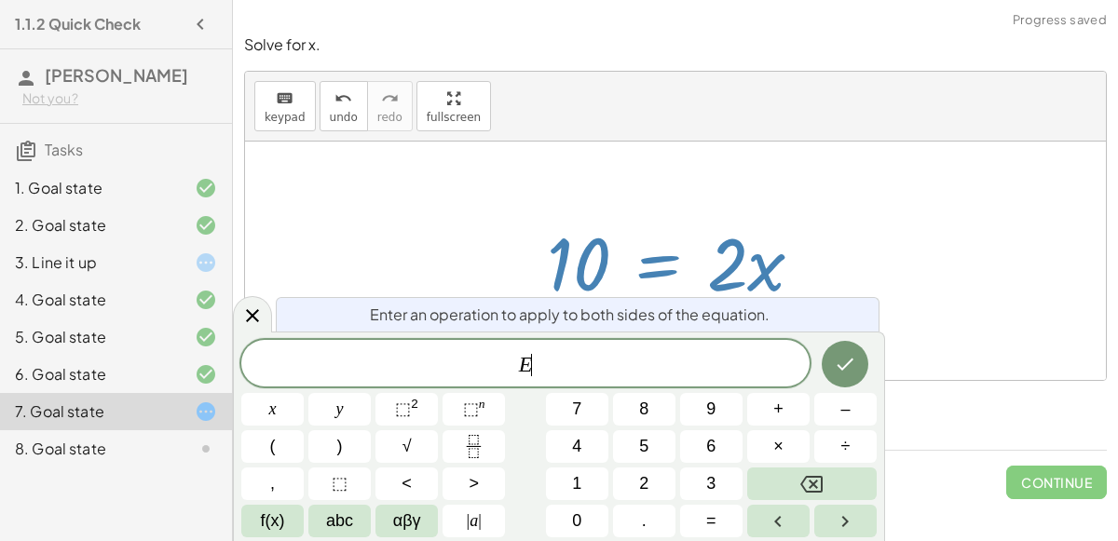
click at [635, 270] on div at bounding box center [683, 261] width 291 height 96
click at [262, 212] on div at bounding box center [675, 261] width 861 height 239
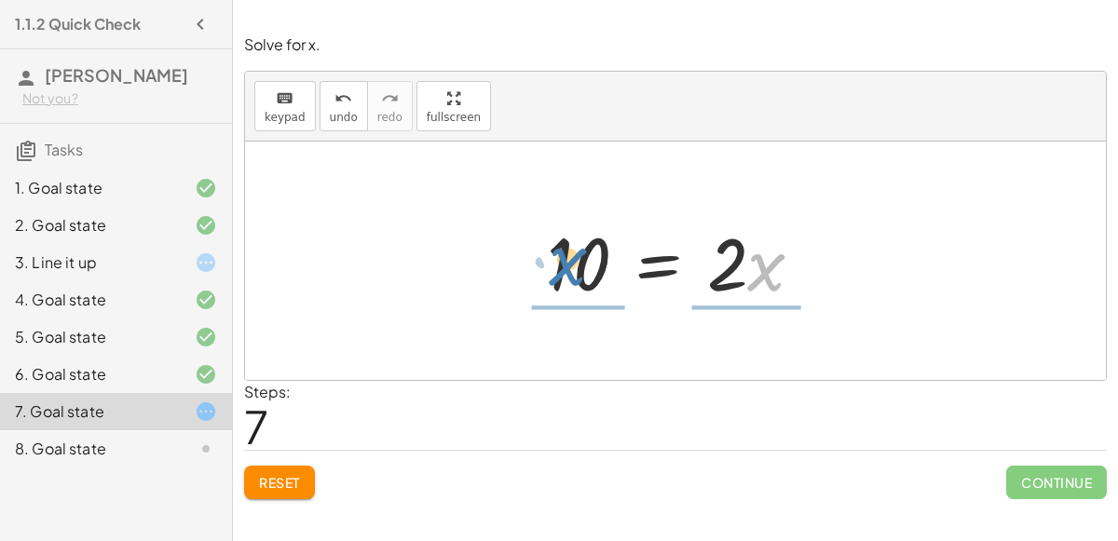
drag, startPoint x: 751, startPoint y: 271, endPoint x: 553, endPoint y: 266, distance: 197.6
click at [553, 266] on div at bounding box center [683, 261] width 291 height 96
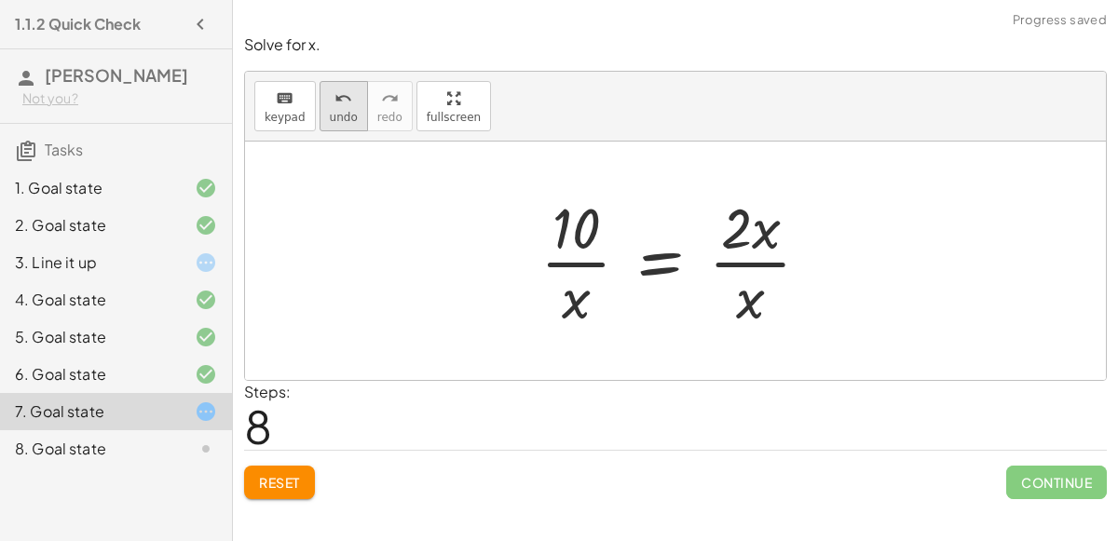
click at [330, 91] on div "undo" at bounding box center [344, 98] width 28 height 22
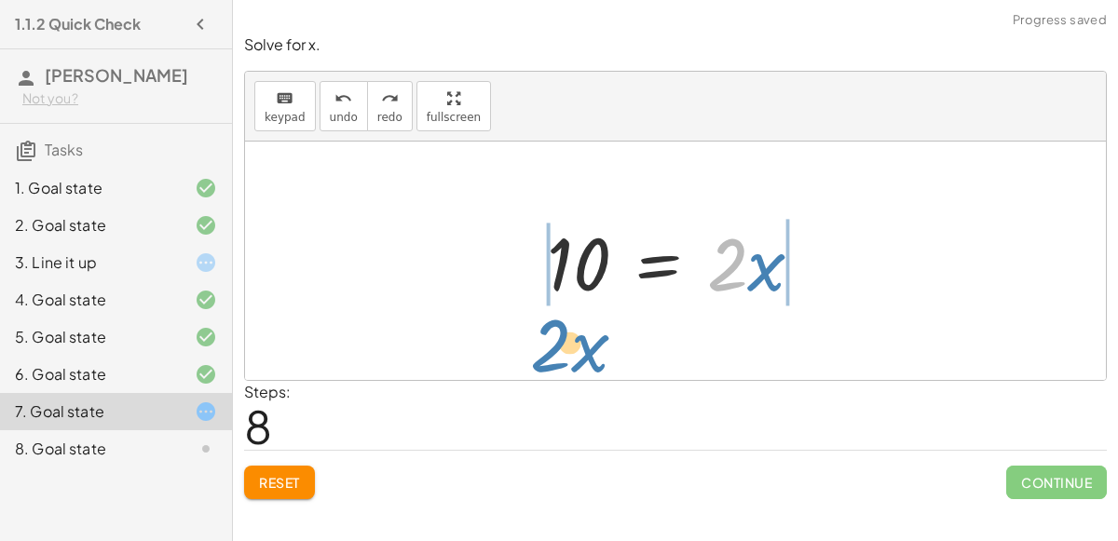
drag, startPoint x: 746, startPoint y: 275, endPoint x: 570, endPoint y: 355, distance: 193.5
click at [570, 355] on div "+ 7 + · 2 · x = + · 4 · x − 3 + 3 + 7 + · 2 · x = + · 4 · x − 3 + 3 + 10 + · 2 …" at bounding box center [675, 261] width 861 height 239
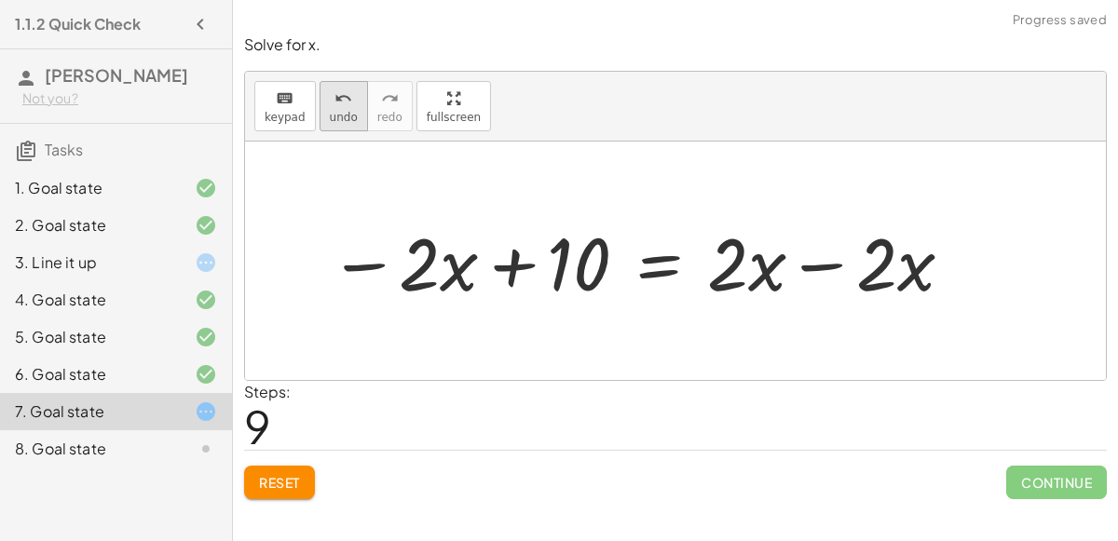
click at [339, 124] on button "undo undo" at bounding box center [344, 106] width 48 height 50
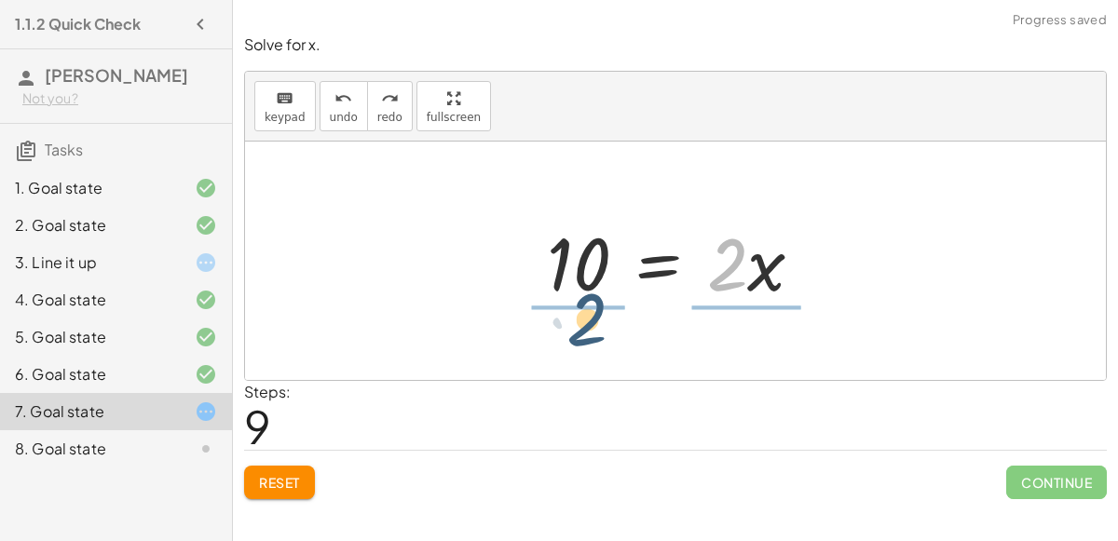
drag, startPoint x: 721, startPoint y: 266, endPoint x: 581, endPoint y: 321, distance: 151.1
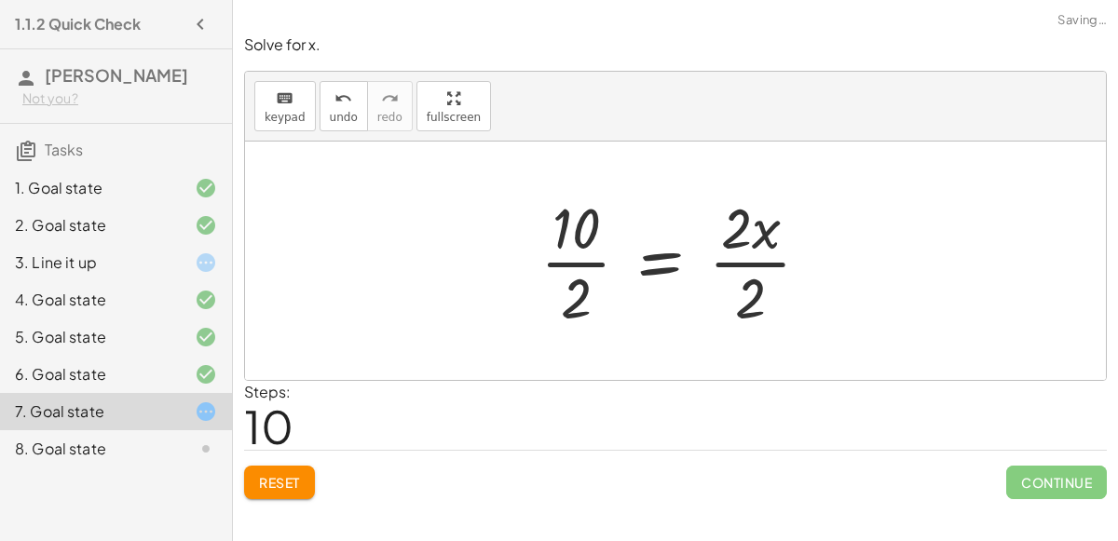
click at [554, 254] on div at bounding box center [682, 260] width 303 height 143
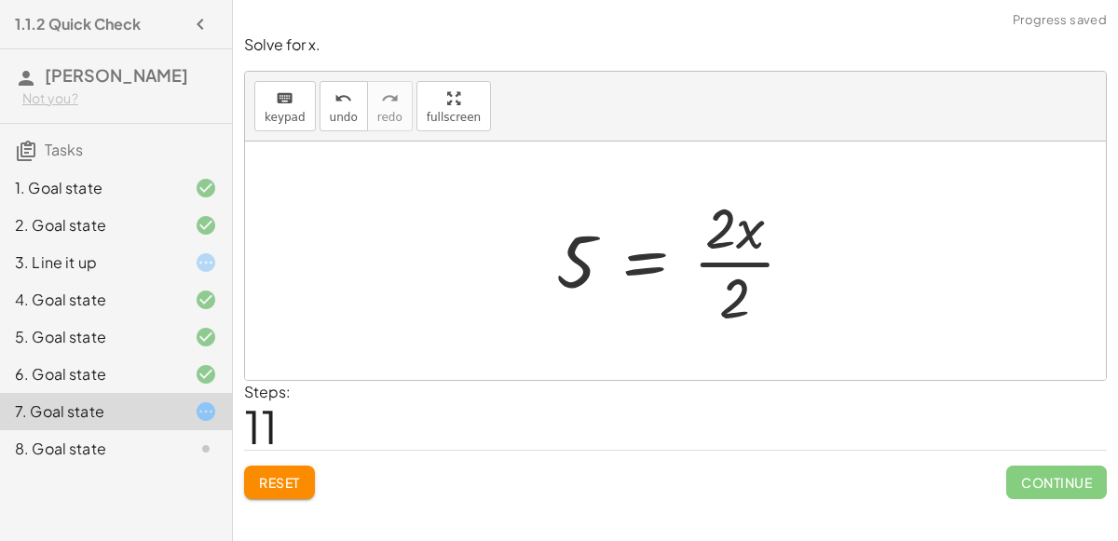
click at [737, 265] on div at bounding box center [683, 260] width 272 height 143
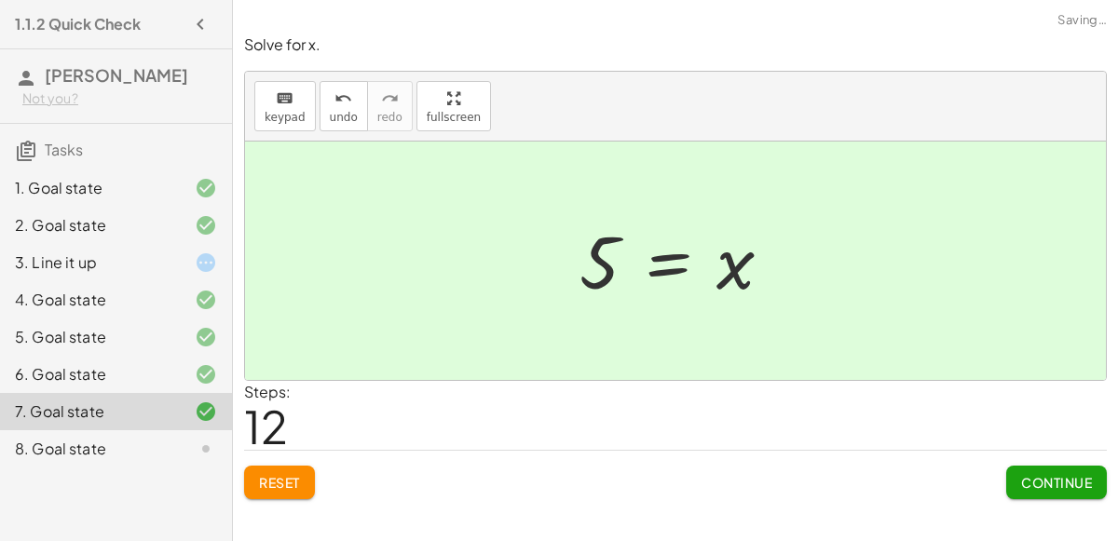
click at [1027, 466] on button "Continue" at bounding box center [1056, 483] width 101 height 34
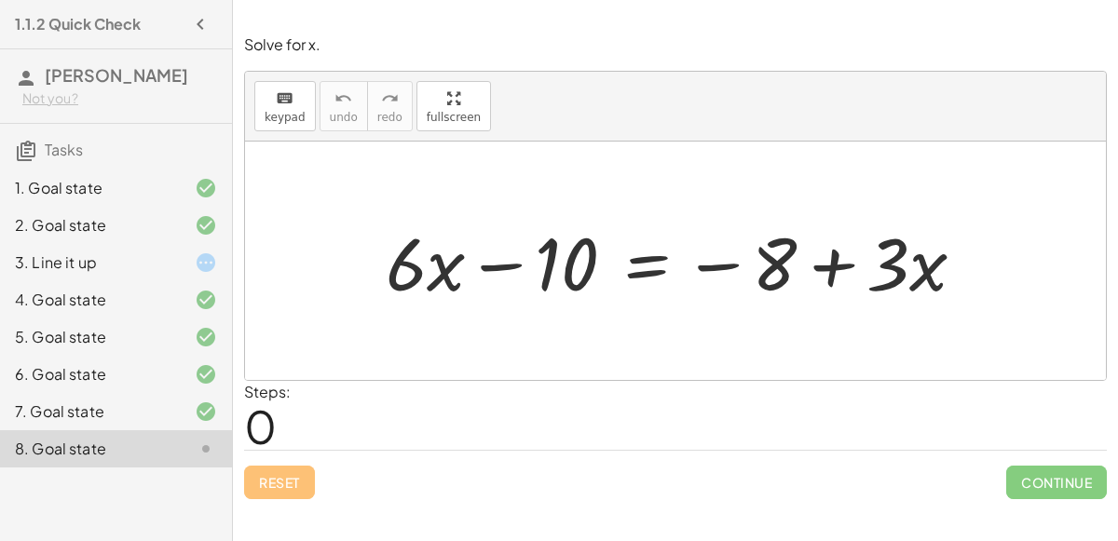
click at [835, 253] on div at bounding box center [682, 261] width 613 height 96
click at [492, 261] on div at bounding box center [682, 261] width 613 height 96
click at [843, 264] on div at bounding box center [682, 261] width 613 height 96
drag, startPoint x: 735, startPoint y: 264, endPoint x: 490, endPoint y: 267, distance: 245.1
click at [490, 267] on div at bounding box center [682, 261] width 613 height 96
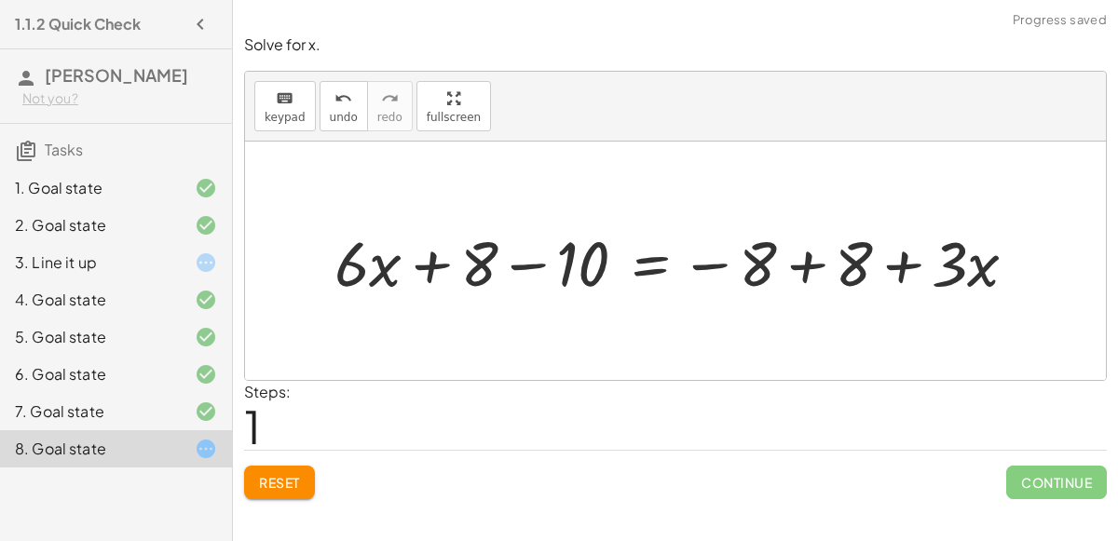
click at [514, 263] on div at bounding box center [683, 261] width 717 height 82
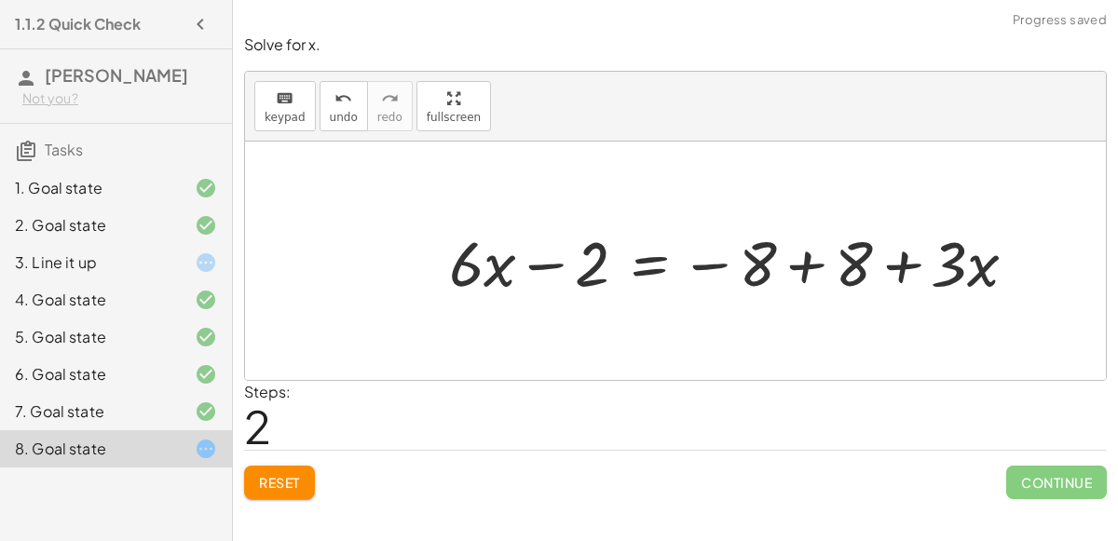
click at [806, 264] on div at bounding box center [740, 261] width 601 height 82
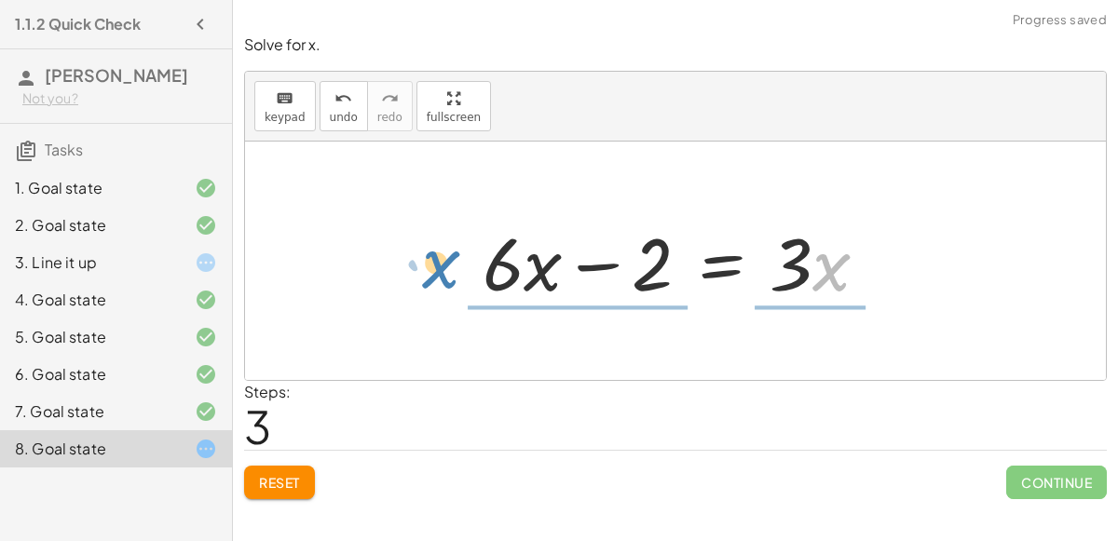
drag, startPoint x: 832, startPoint y: 247, endPoint x: 445, endPoint y: 244, distance: 386.7
click at [445, 244] on div "+ · 6 · x − 10 = − 8 + · 3 · x + · 6 · x + 8 − 10 = − 8 + 8 + · 3 · x + · 6 · x…" at bounding box center [675, 261] width 861 height 239
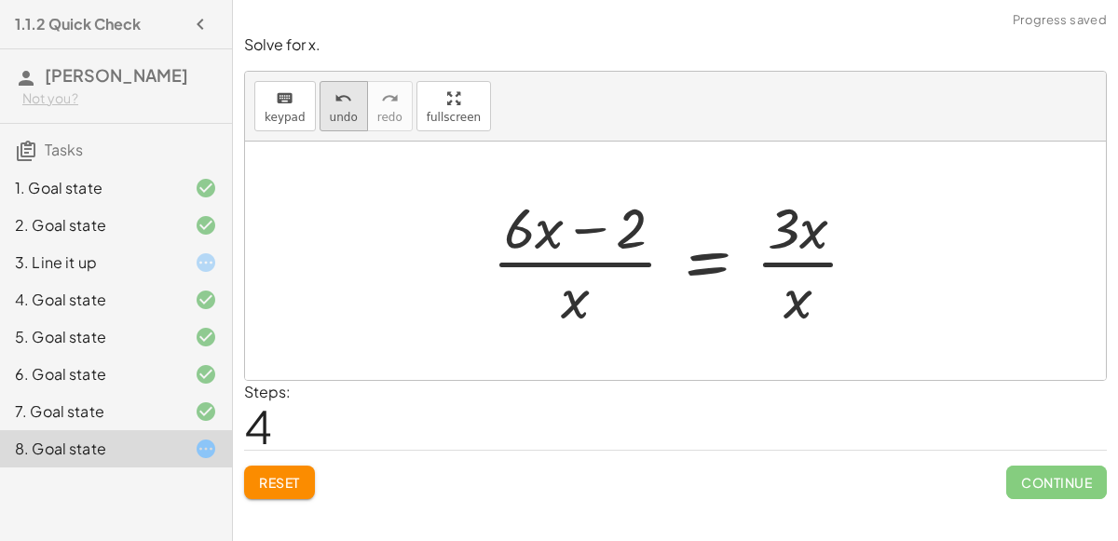
click at [335, 97] on icon "undo" at bounding box center [344, 99] width 18 height 22
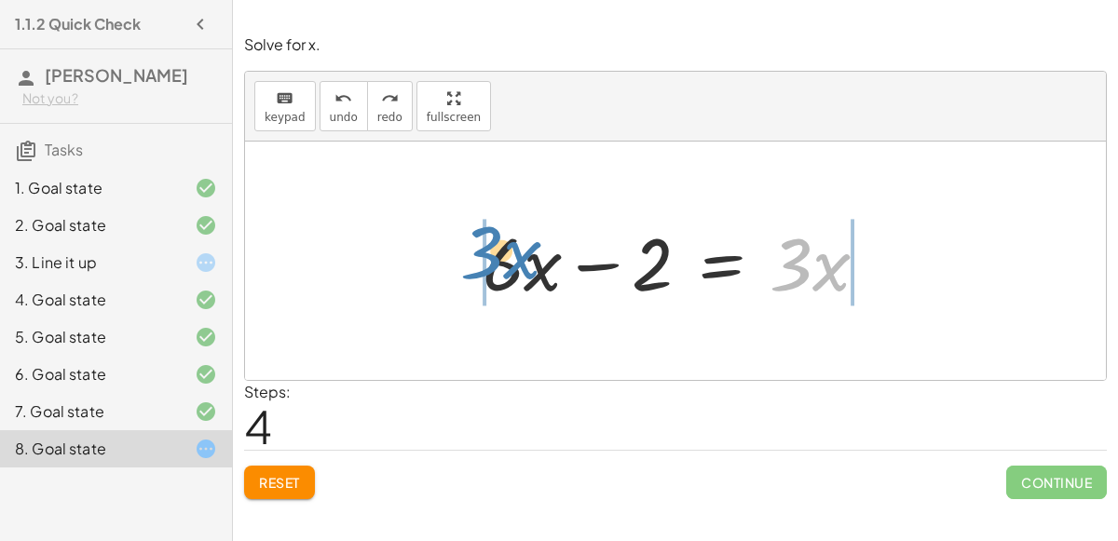
drag, startPoint x: 780, startPoint y: 245, endPoint x: 471, endPoint y: 233, distance: 309.6
click at [471, 233] on div "+ · 6 · x − 10 = − 8 + · 3 · x + · 6 · x + 8 − 10 = − 8 + 8 + · 3 · x + · 6 · x…" at bounding box center [676, 261] width 443 height 105
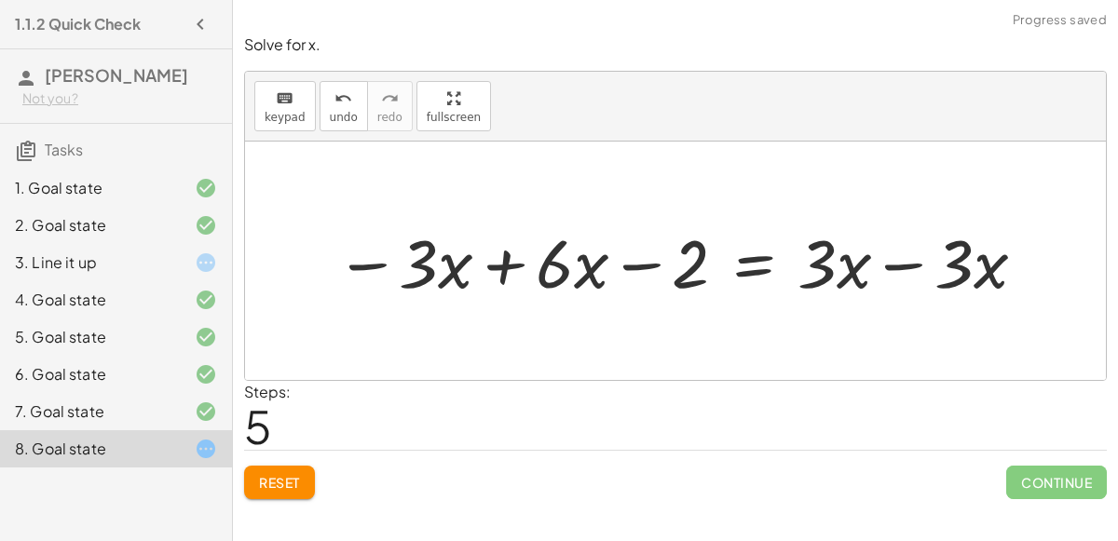
click at [496, 270] on div at bounding box center [682, 261] width 713 height 89
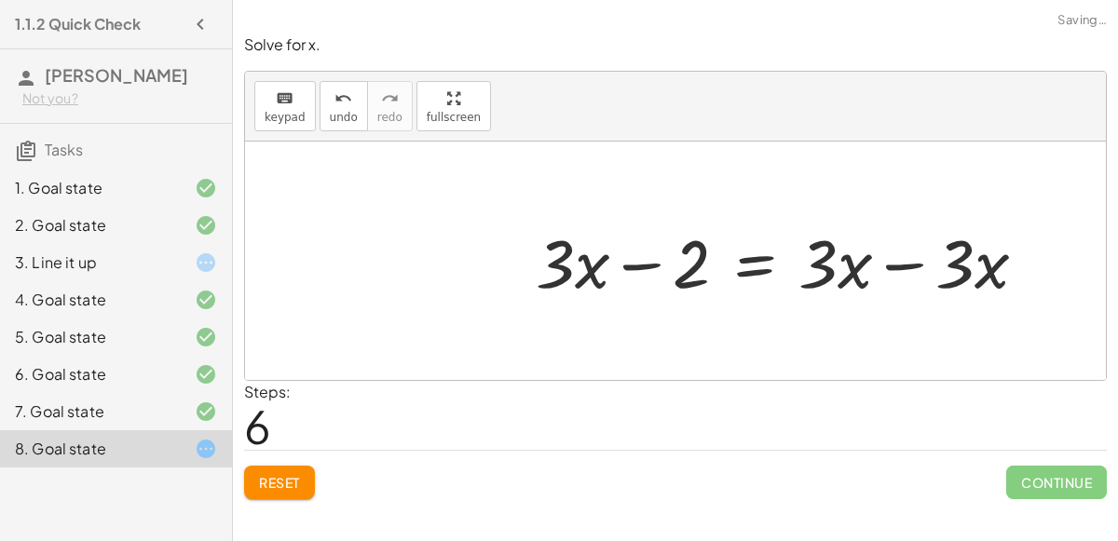
click at [895, 261] on div at bounding box center [788, 261] width 525 height 89
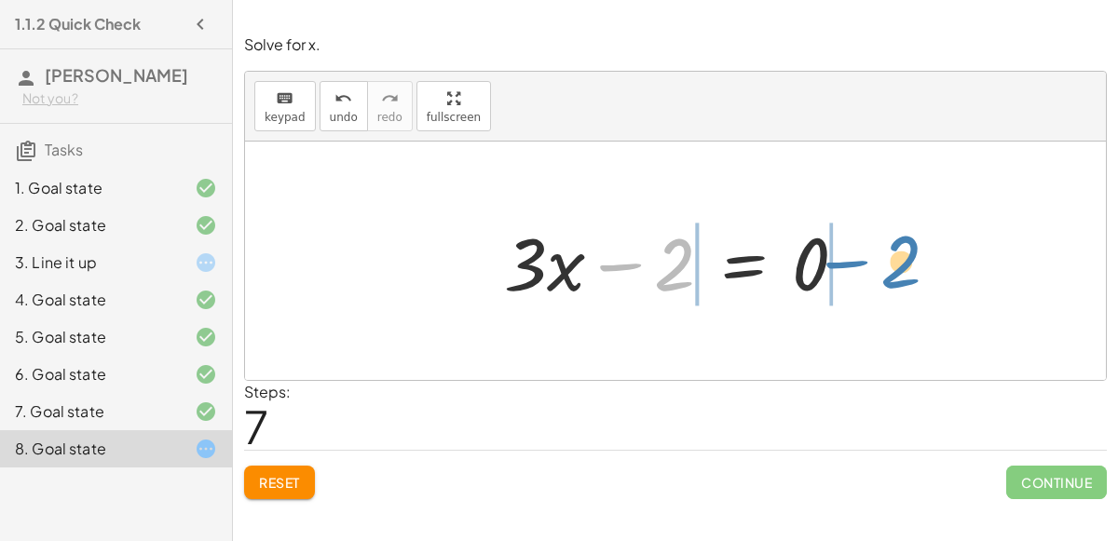
drag, startPoint x: 622, startPoint y: 263, endPoint x: 857, endPoint y: 257, distance: 234.9
click at [857, 257] on div at bounding box center [683, 261] width 376 height 96
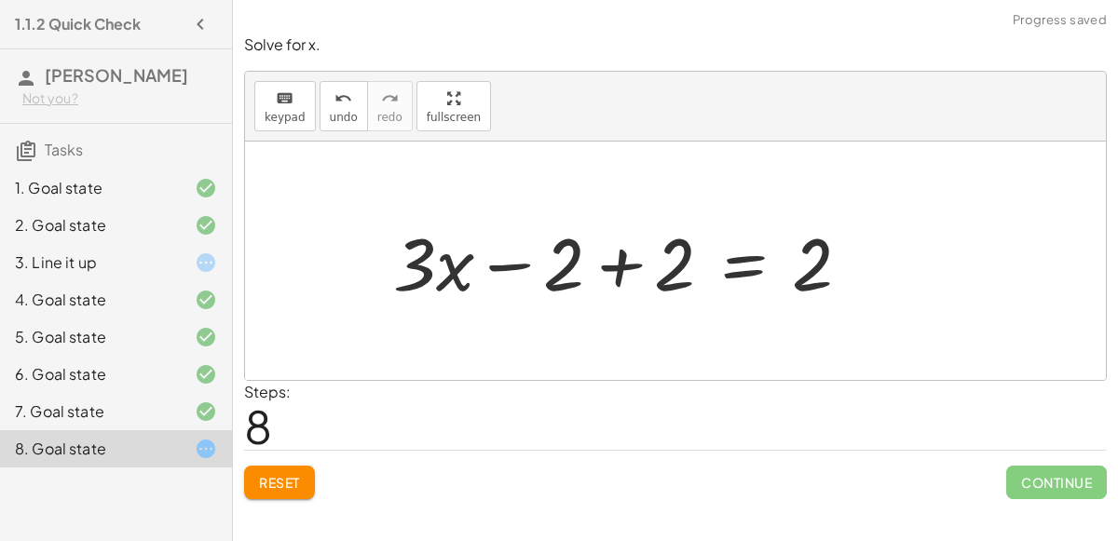
click at [621, 263] on div at bounding box center [629, 261] width 491 height 96
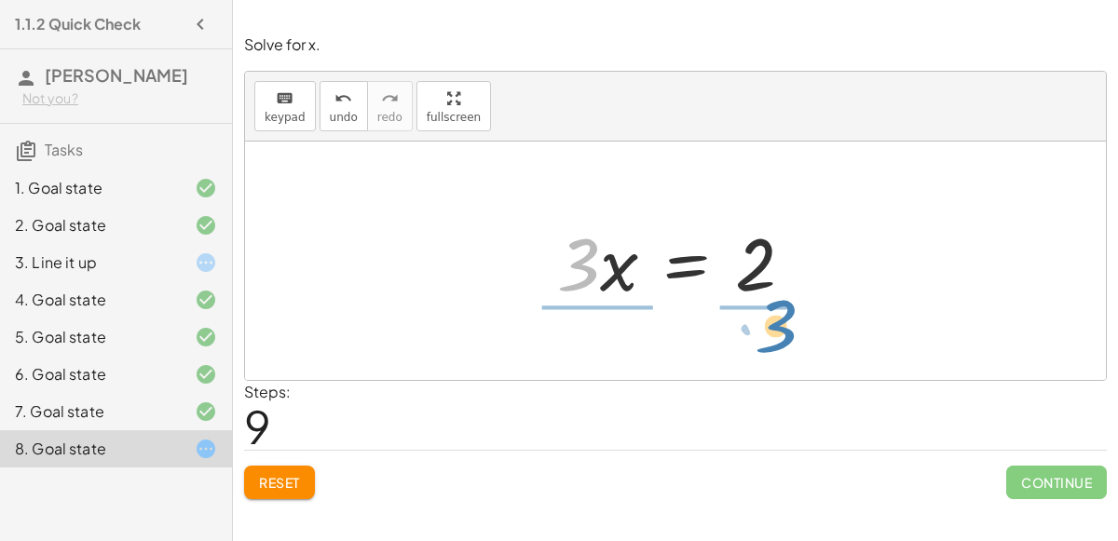
drag, startPoint x: 599, startPoint y: 271, endPoint x: 796, endPoint y: 334, distance: 206.3
click at [796, 334] on div "+ · 6 · x − 10 = − 8 + · 3 · x + · 6 · x + 8 − 10 = − 8 + 8 + · 3 · x + · 6 · x…" at bounding box center [675, 261] width 861 height 239
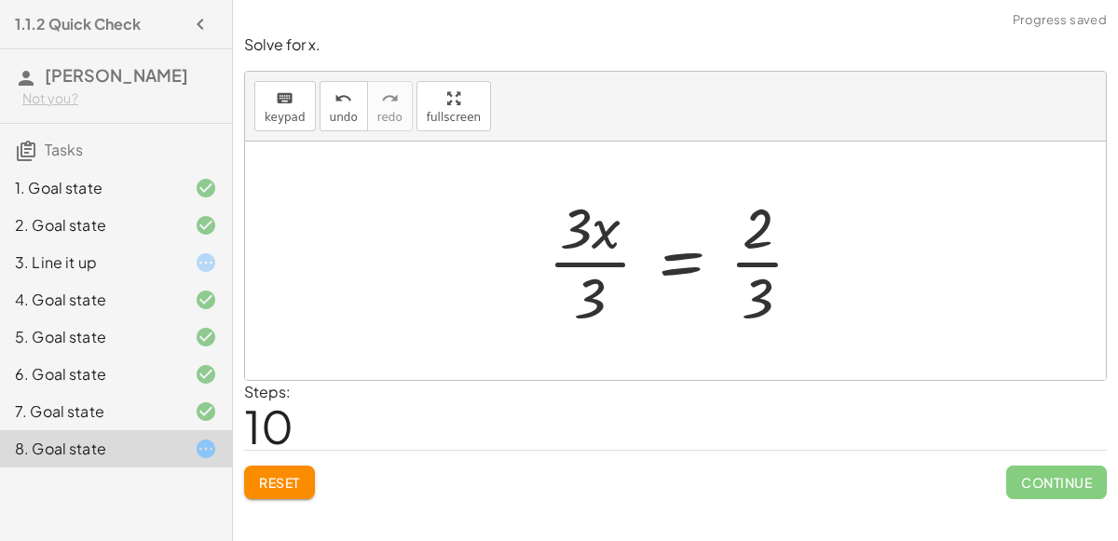
click at [744, 262] on div at bounding box center [683, 260] width 289 height 143
click at [598, 262] on div at bounding box center [683, 260] width 289 height 143
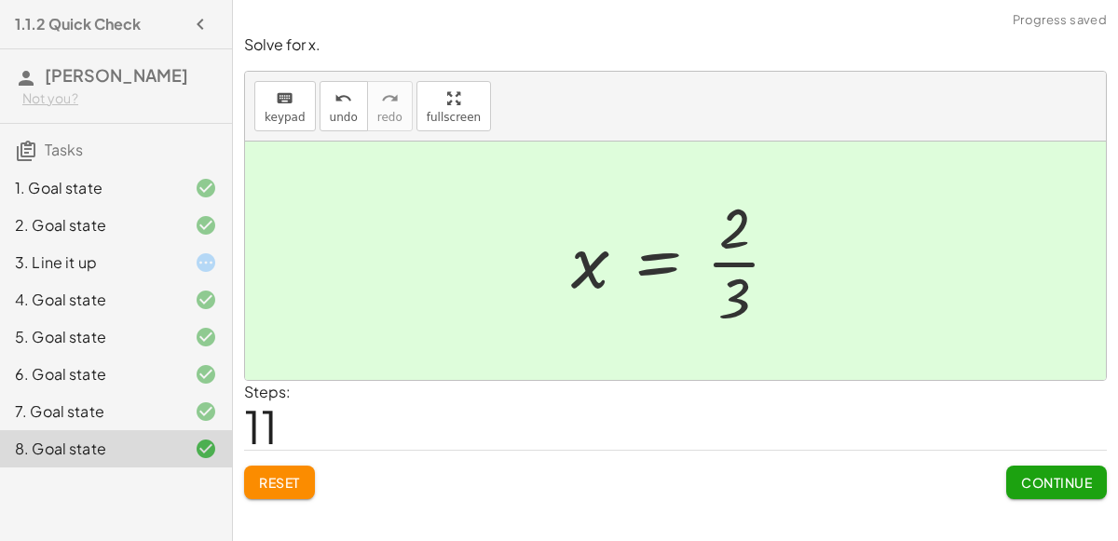
click at [1037, 468] on button "Continue" at bounding box center [1056, 483] width 101 height 34
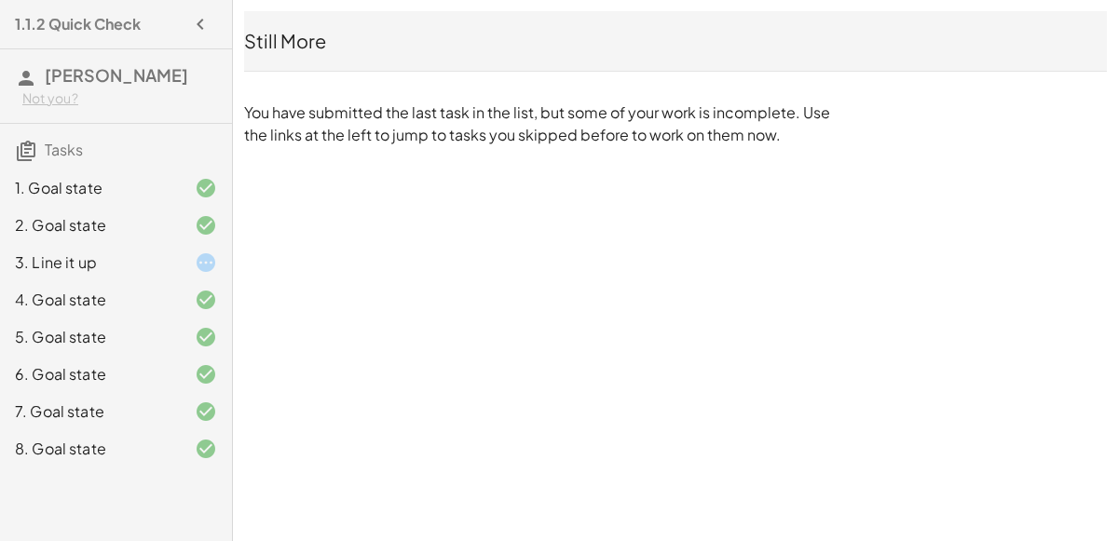
click at [0, 0] on div "1.1.2 Quick Check [PERSON_NAME] Not you? Tasks 1. Goal state 2. Goal state 3. L…" at bounding box center [0, 0] width 0 height 0
